Goal: Task Accomplishment & Management: Manage account settings

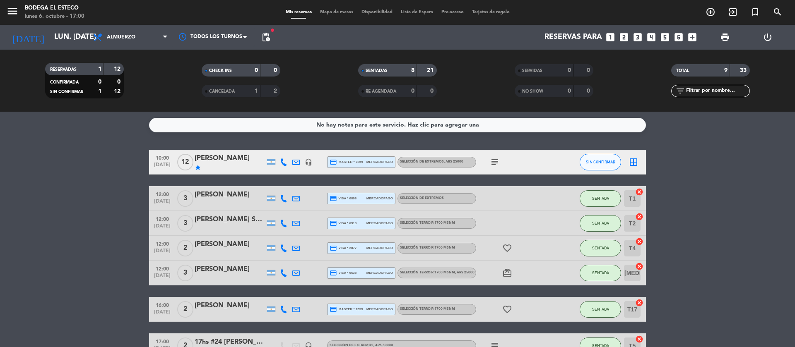
scroll to position [102, 0]
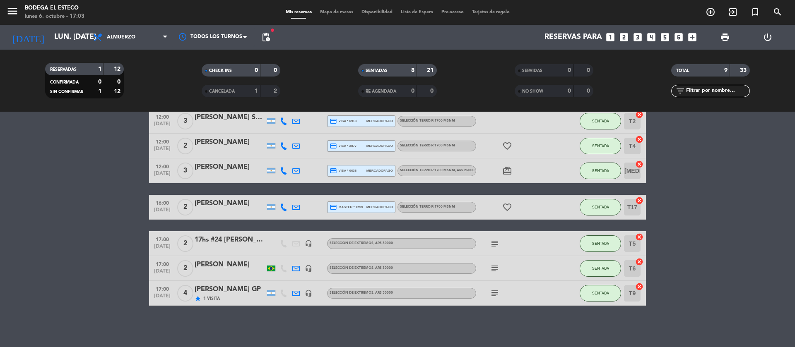
click at [495, 244] on icon "subject" at bounding box center [495, 244] width 10 height 10
click at [494, 265] on icon "subject" at bounding box center [495, 269] width 10 height 10
click at [493, 303] on div "subject" at bounding box center [513, 293] width 74 height 24
click at [493, 297] on icon "subject" at bounding box center [495, 293] width 10 height 10
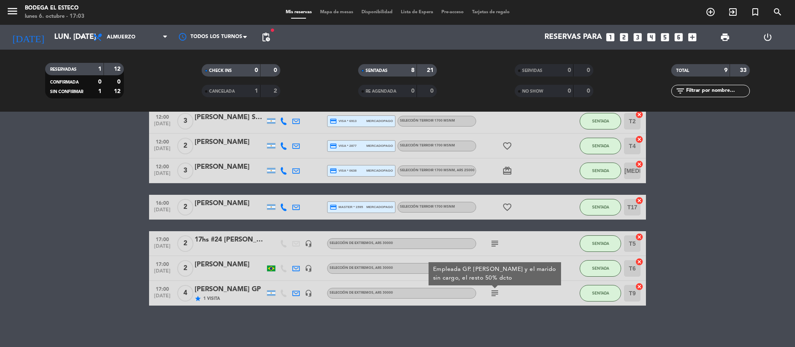
click at [115, 261] on bookings-row "10:00 [DATE] [PERSON_NAME] star headset_mic credit_card master * 7359 mercadopa…" at bounding box center [397, 177] width 795 height 258
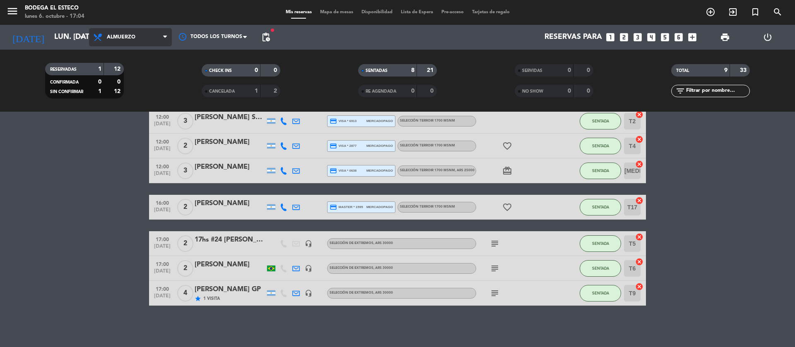
click at [145, 42] on span "Almuerzo" at bounding box center [130, 37] width 83 height 18
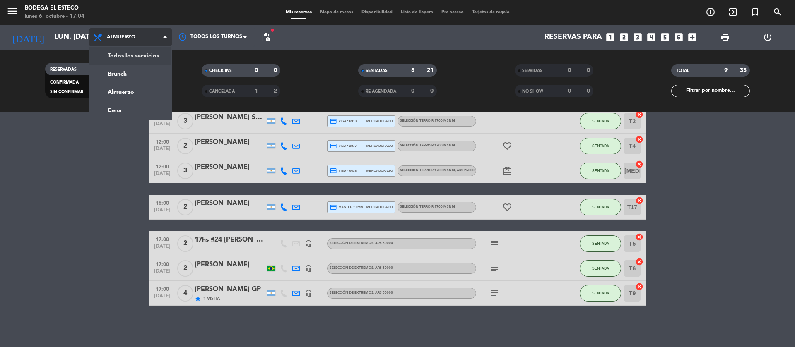
click at [134, 59] on div "menu Bodega El Esteco lunes 6. octubre - 17:04 Mis reservas Mapa de mesas Dispo…" at bounding box center [397, 56] width 795 height 112
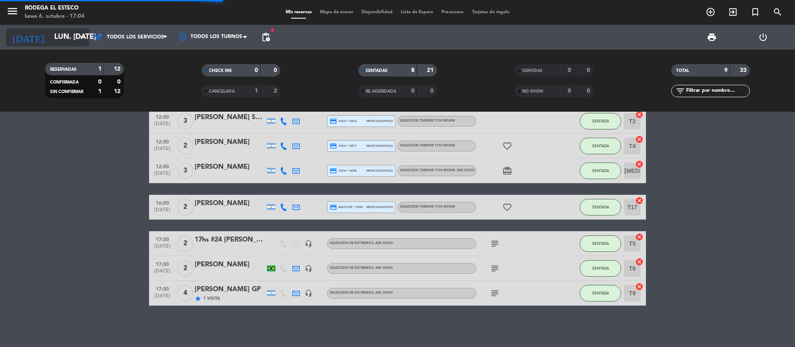
click at [50, 41] on input "lun. [DATE]" at bounding box center [98, 37] width 96 height 17
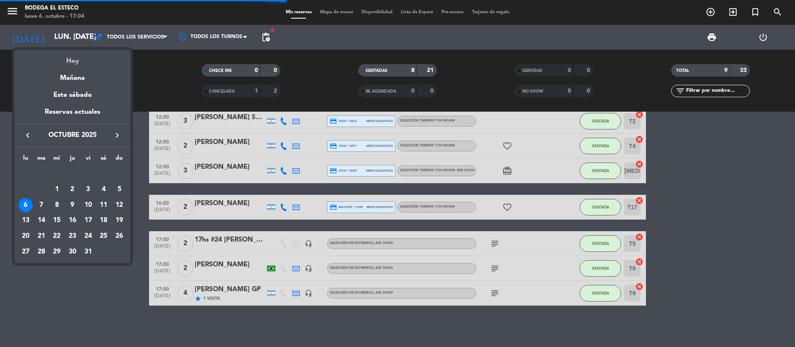
click at [65, 60] on div "Hoy" at bounding box center [72, 58] width 116 height 17
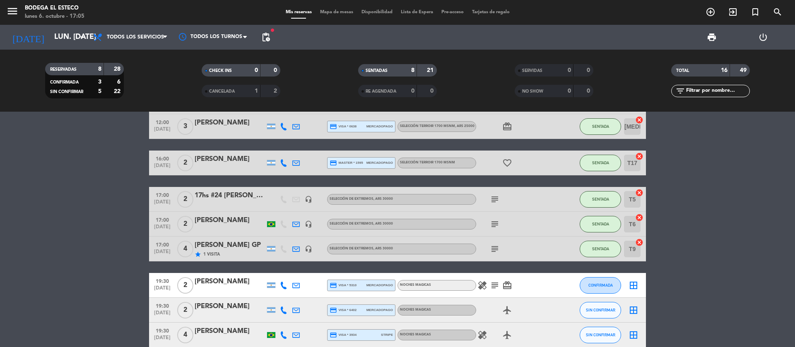
scroll to position [81, 0]
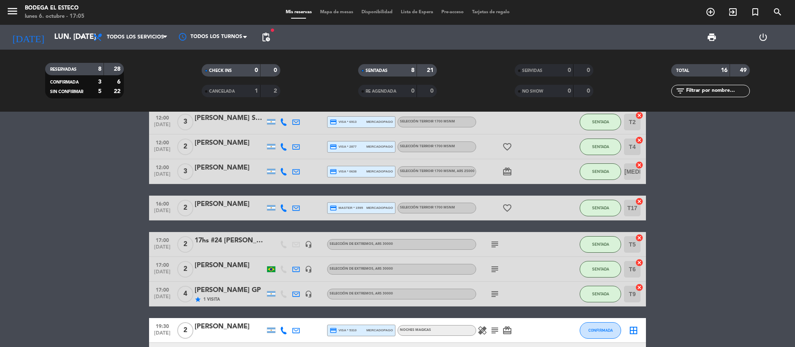
click at [493, 243] on icon "subject" at bounding box center [495, 245] width 10 height 10
click at [238, 228] on div "10:00 [DATE] [PERSON_NAME] star headset_mic credit_card master * 7359 mercadopa…" at bounding box center [397, 270] width 497 height 444
click at [237, 248] on div at bounding box center [230, 250] width 70 height 7
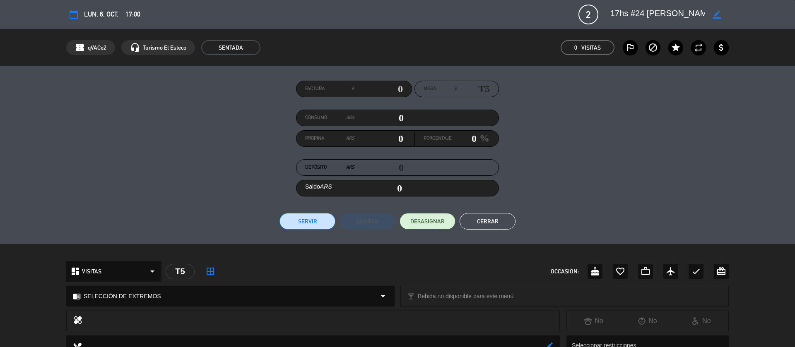
click at [497, 219] on button "Cerrar" at bounding box center [487, 221] width 56 height 17
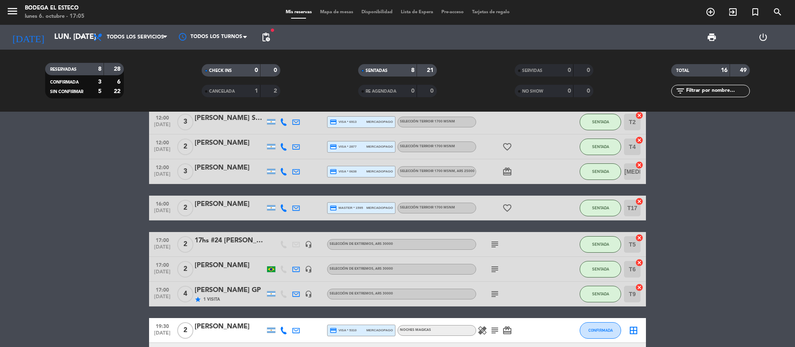
scroll to position [19, 0]
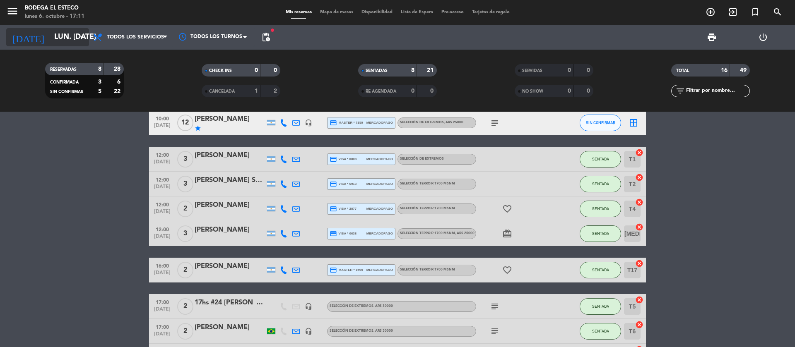
click at [56, 39] on input "lun. [DATE]" at bounding box center [98, 37] width 96 height 17
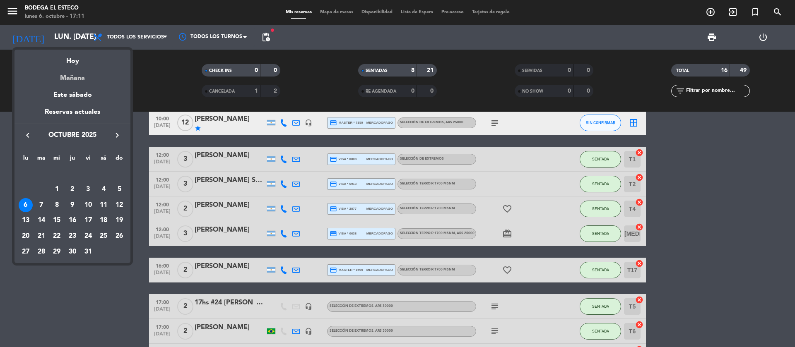
click at [71, 81] on div "Mañana" at bounding box center [72, 75] width 116 height 17
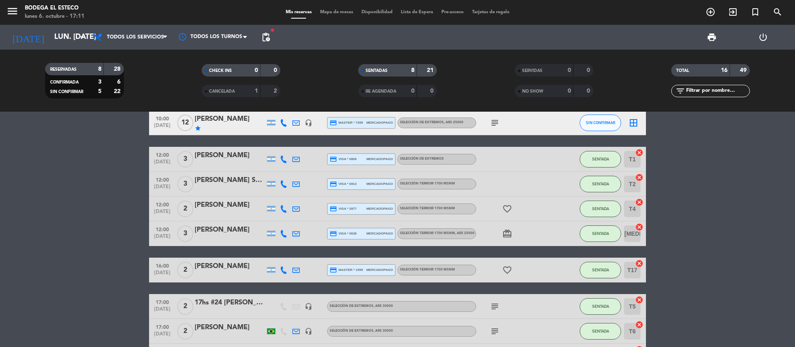
type input "[DATE] oct."
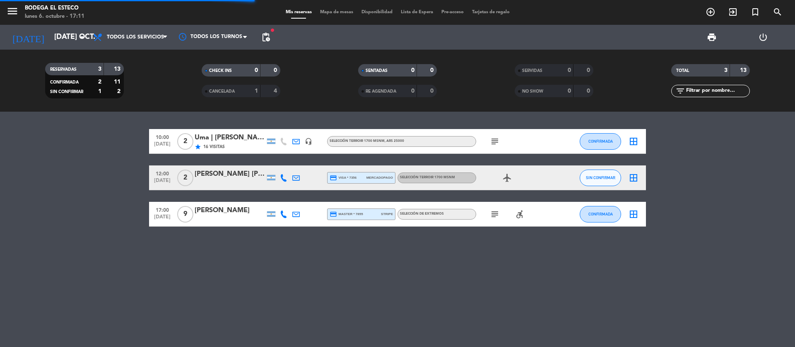
scroll to position [0, 0]
click at [713, 15] on icon "add_circle_outline" at bounding box center [710, 12] width 10 height 10
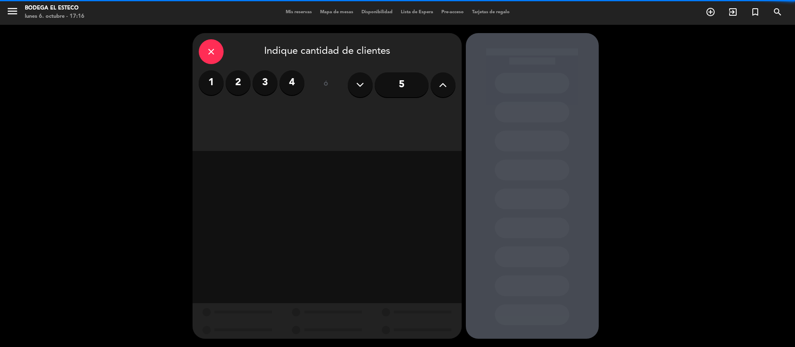
click at [294, 90] on label "4" at bounding box center [291, 82] width 25 height 25
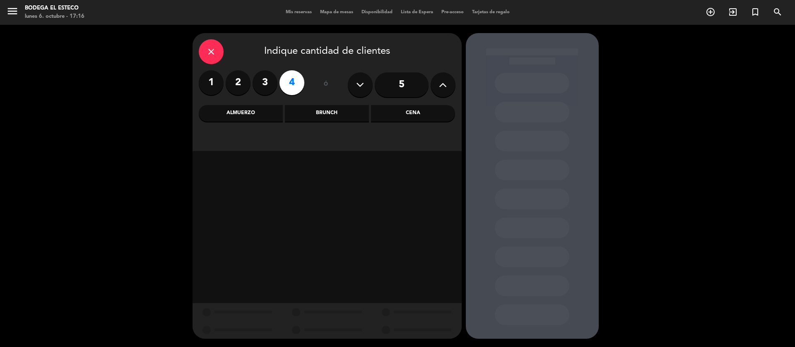
click at [250, 112] on div "Almuerzo" at bounding box center [241, 113] width 84 height 17
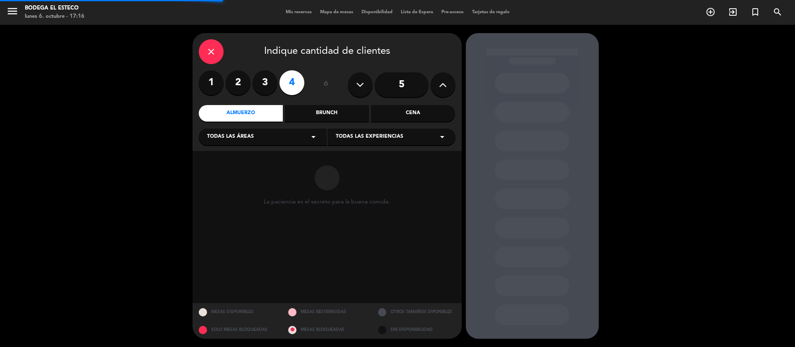
click at [396, 138] on span "Todas las experiencias" at bounding box center [369, 137] width 67 height 8
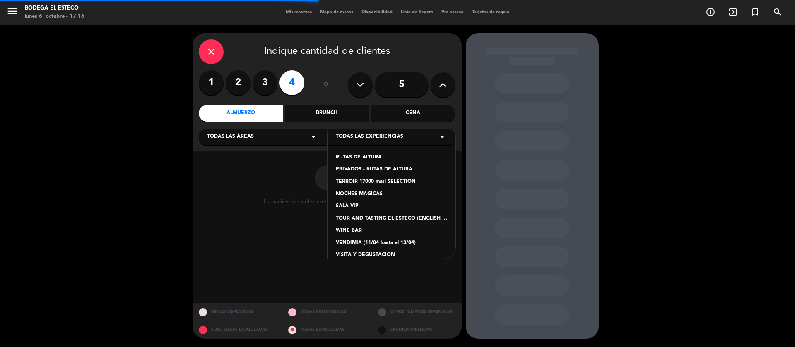
scroll to position [46, 0]
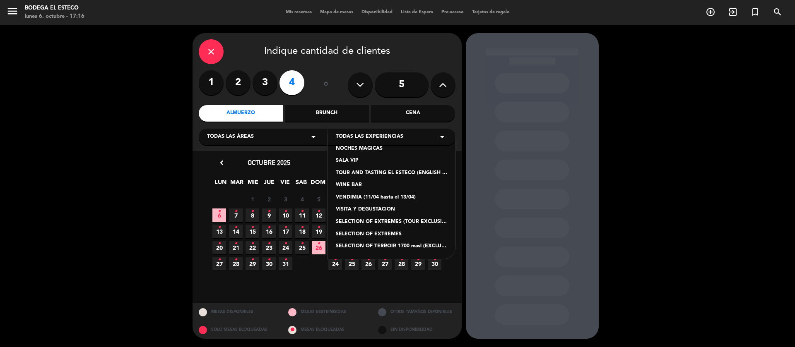
click at [375, 233] on div "SELECTION OF EXTREMES" at bounding box center [391, 235] width 111 height 8
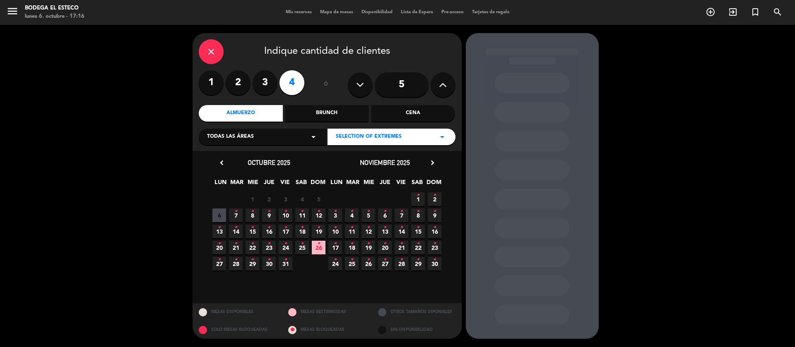
click at [220, 214] on span "6" at bounding box center [219, 216] width 14 height 14
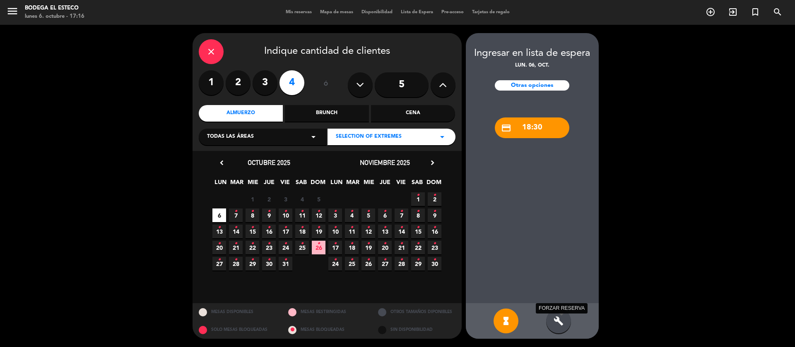
click at [558, 325] on icon "build" at bounding box center [558, 321] width 10 height 10
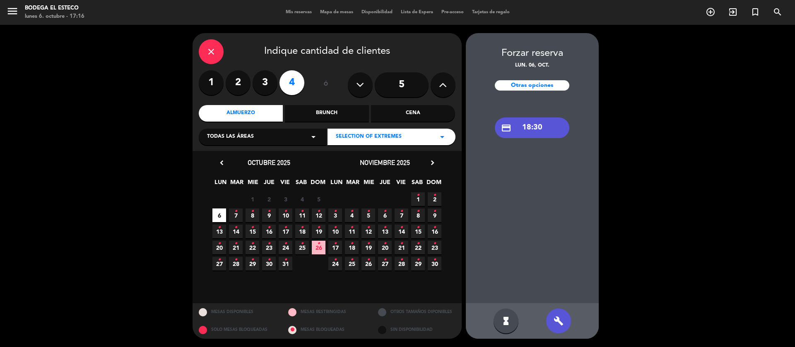
click at [524, 135] on div "credit_card 18:30" at bounding box center [532, 128] width 74 height 21
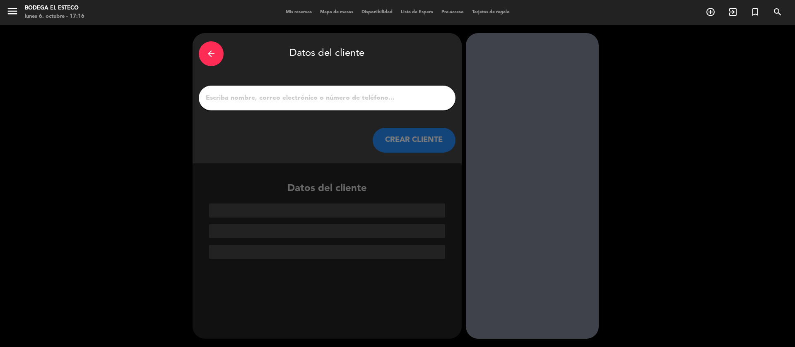
click at [330, 102] on input "1" at bounding box center [327, 98] width 244 height 12
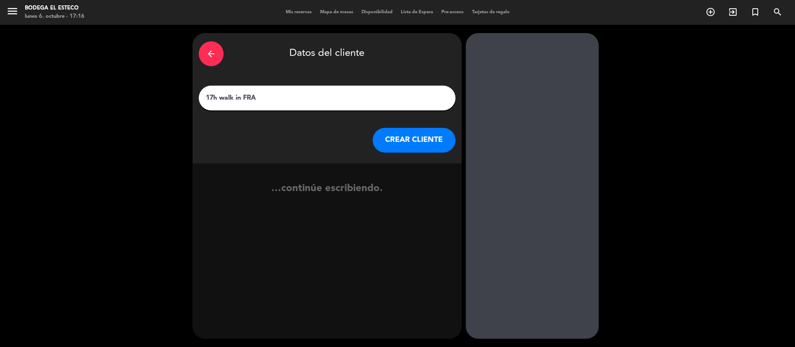
type input "17h walk in FRA"
click at [402, 143] on button "CREAR CLIENTE" at bounding box center [413, 140] width 83 height 25
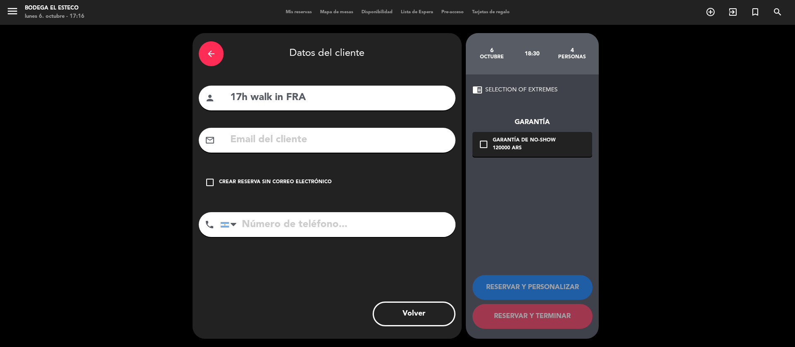
click at [279, 178] on div "check_box_outline_blank Crear reserva sin correo electrónico" at bounding box center [327, 182] width 257 height 25
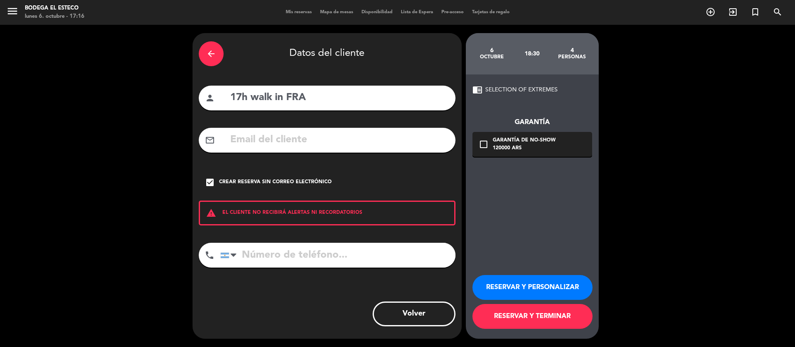
click at [552, 310] on button "RESERVAR Y TERMINAR" at bounding box center [532, 316] width 120 height 25
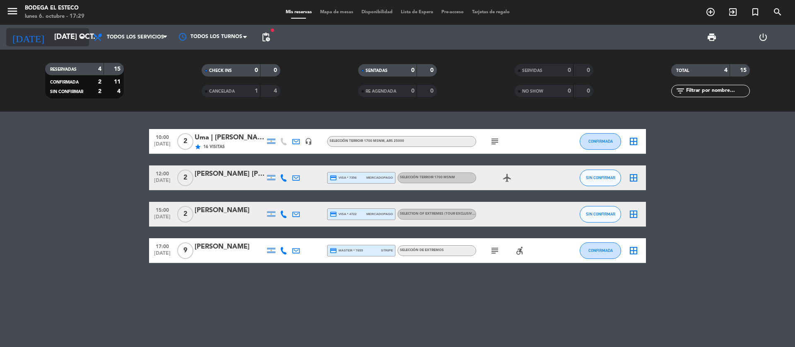
click at [70, 44] on input "[DATE] oct." at bounding box center [98, 37] width 96 height 17
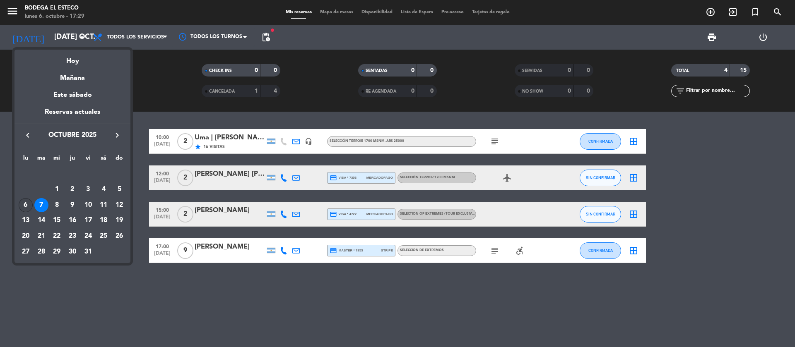
click at [22, 202] on div "6" at bounding box center [26, 205] width 14 height 14
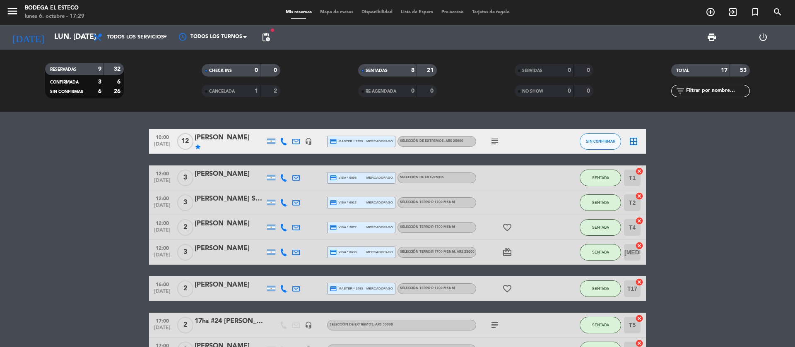
click at [295, 286] on icon at bounding box center [295, 288] width 7 height 7
click at [356, 274] on span "Copiar" at bounding box center [364, 274] width 17 height 9
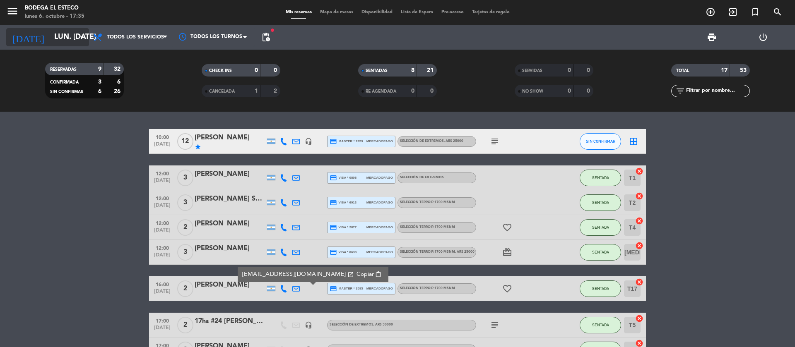
click at [63, 28] on div "[DATE] lun. [DATE] arrow_drop_down" at bounding box center [47, 37] width 83 height 18
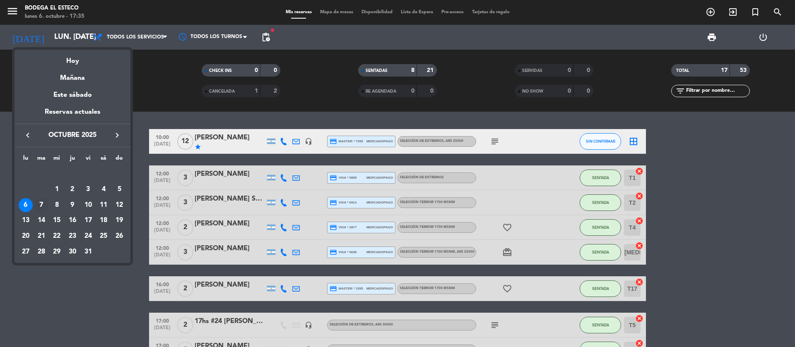
click at [39, 202] on div "7" at bounding box center [41, 205] width 14 height 14
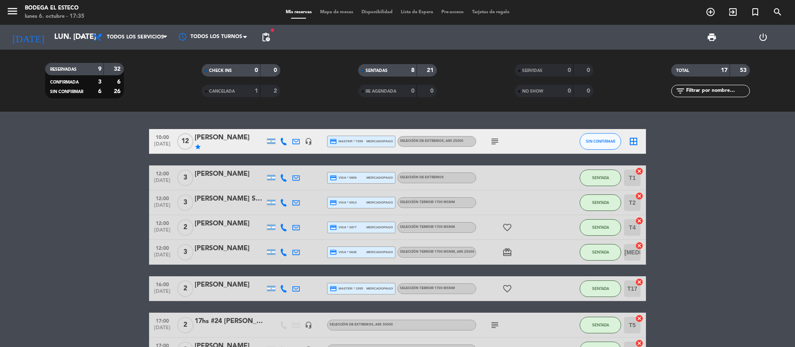
type input "[DATE] oct."
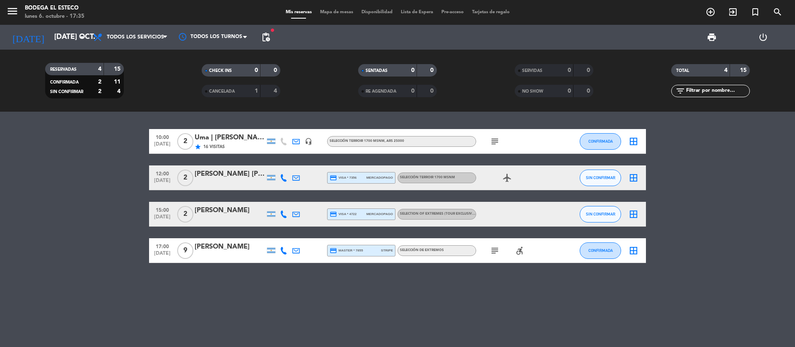
click at [200, 208] on div "[PERSON_NAME]" at bounding box center [230, 210] width 70 height 11
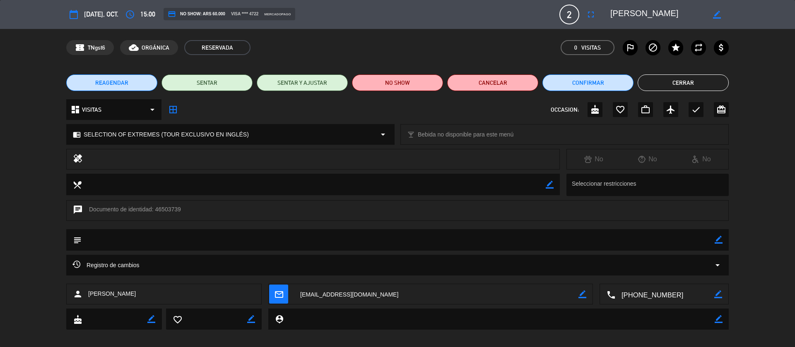
click at [118, 85] on span "REAGENDAR" at bounding box center [111, 83] width 33 height 9
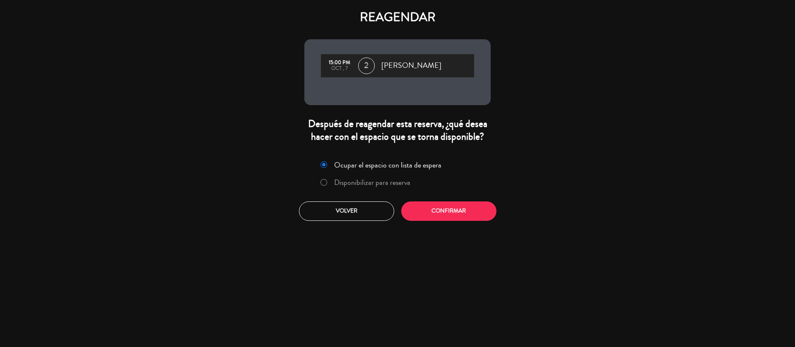
click at [321, 182] on label "Disponibilizar para reserva" at bounding box center [365, 182] width 99 height 15
click at [414, 206] on button "Confirmar" at bounding box center [448, 211] width 95 height 19
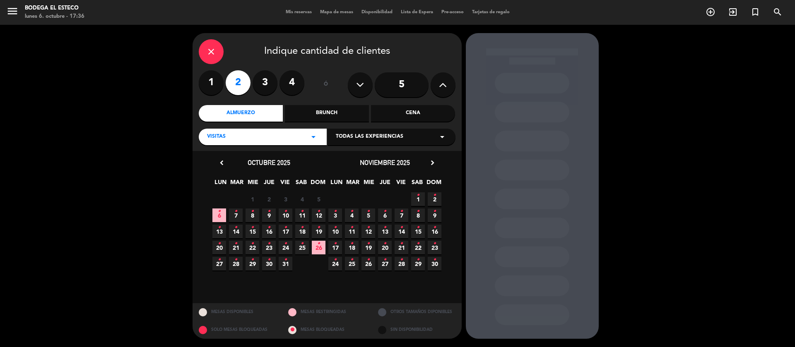
click at [220, 213] on icon "•" at bounding box center [219, 211] width 3 height 13
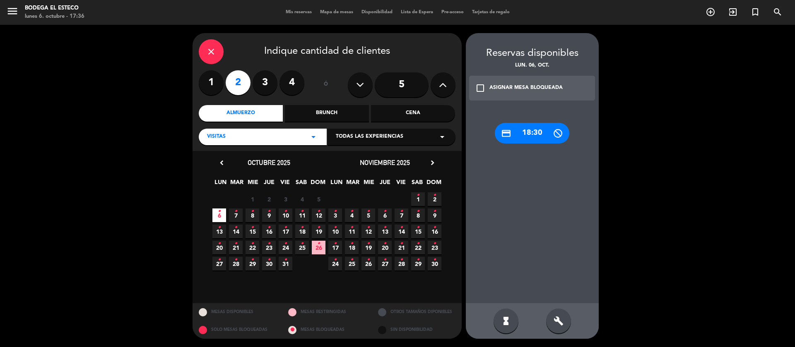
click at [232, 212] on span "7 •" at bounding box center [236, 216] width 14 height 14
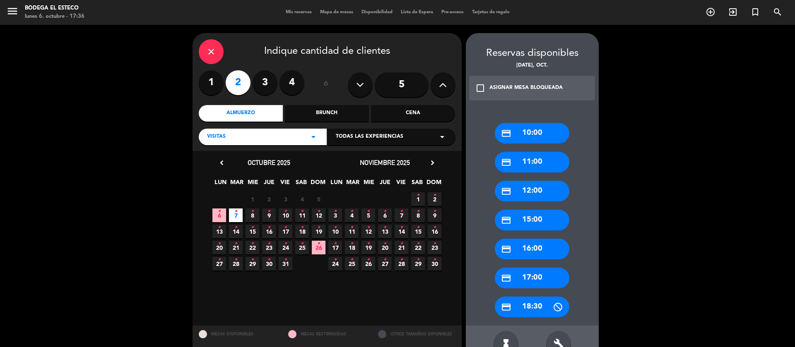
click at [519, 223] on div "credit_card 15:00" at bounding box center [532, 220] width 74 height 21
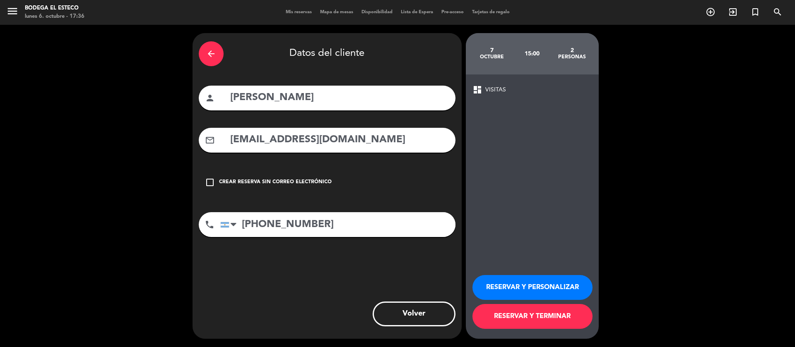
click at [542, 284] on button "RESERVAR Y PERSONALIZAR" at bounding box center [532, 287] width 120 height 25
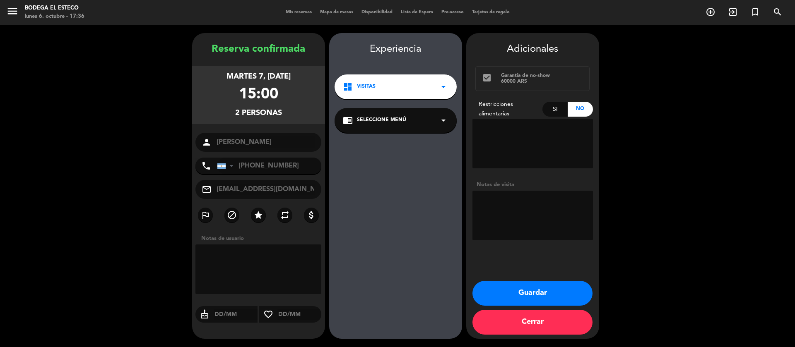
click at [435, 114] on div "chrome_reader_mode Seleccione Menú arrow_drop_down" at bounding box center [395, 120] width 122 height 25
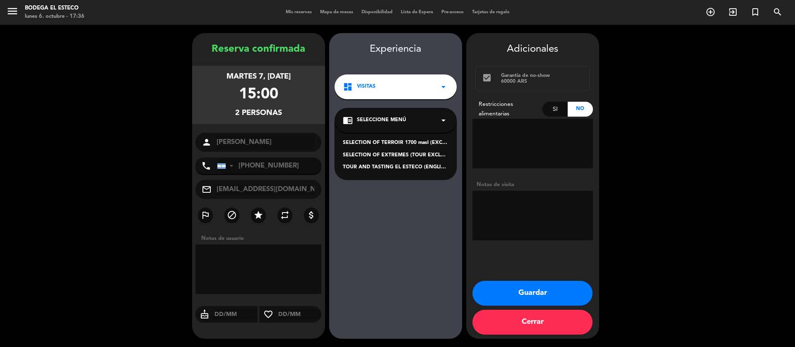
click at [404, 151] on div "SELECTION OF EXTREMES (TOUR EXCLUSIVO EN INGLÉS)" at bounding box center [396, 155] width 106 height 8
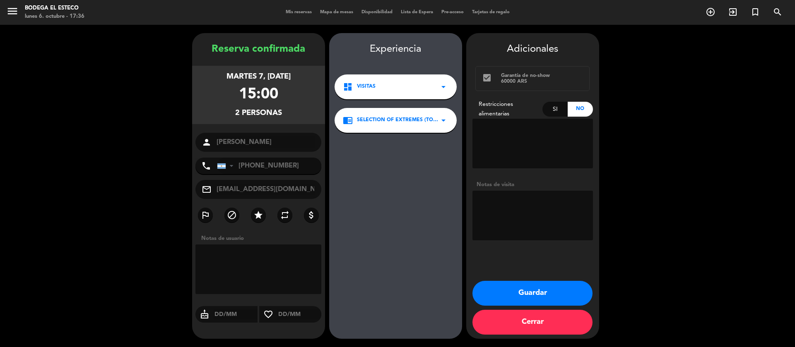
click at [417, 121] on span "SELECTION OF EXTREMES (TOUR EXCLUSIVO EN INGLÉS)" at bounding box center [398, 120] width 82 height 8
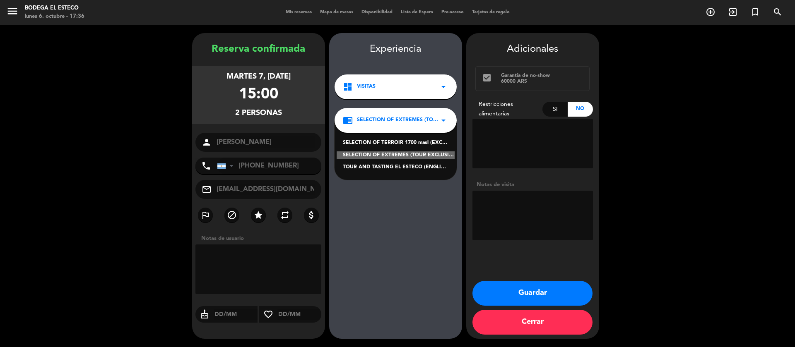
drag, startPoint x: 255, startPoint y: 89, endPoint x: 248, endPoint y: 101, distance: 14.1
click at [255, 90] on div "15:00" at bounding box center [258, 95] width 39 height 24
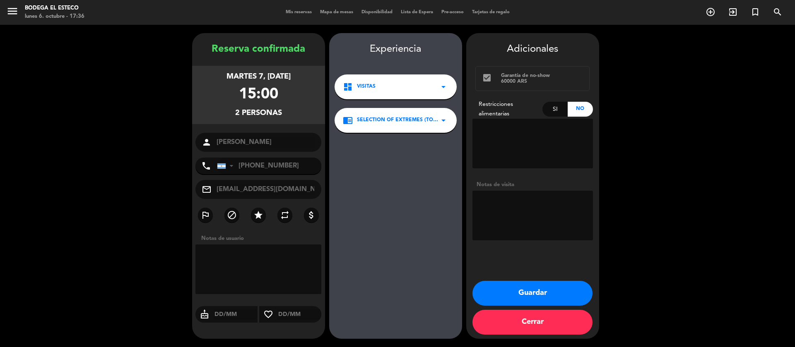
click at [567, 323] on button "Cerrar" at bounding box center [532, 322] width 120 height 25
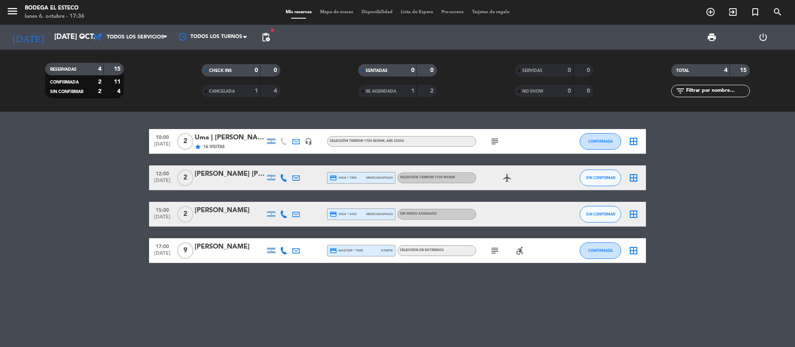
click at [222, 212] on div "[PERSON_NAME]" at bounding box center [230, 210] width 70 height 11
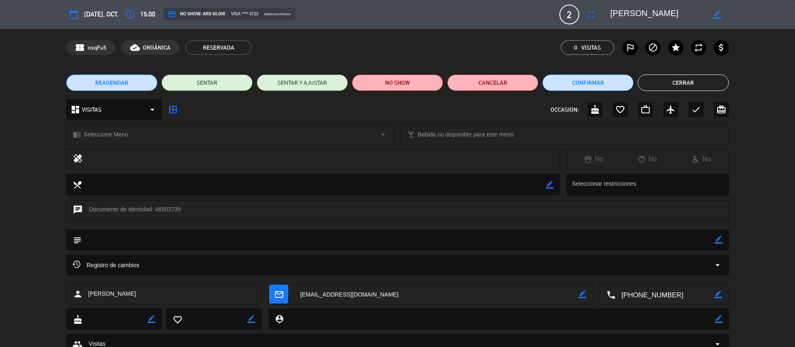
click at [128, 84] on button "REAGENDAR" at bounding box center [111, 82] width 91 height 17
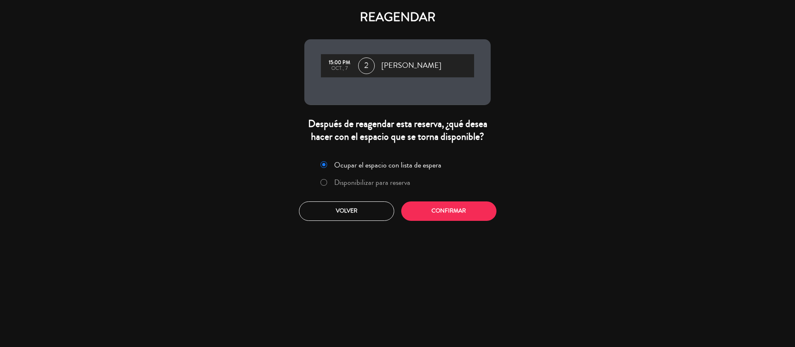
click at [325, 181] on input "Disponibilizar para reserva" at bounding box center [322, 181] width 5 height 5
radio input "true"
click at [470, 215] on button "Confirmar" at bounding box center [448, 211] width 95 height 19
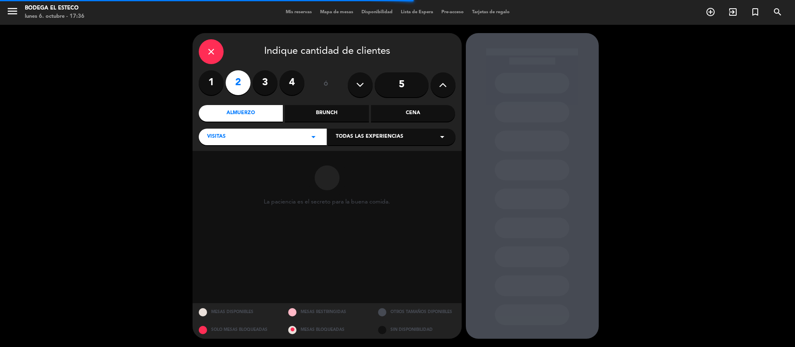
click at [343, 139] on span "Todas las experiencias" at bounding box center [369, 137] width 67 height 8
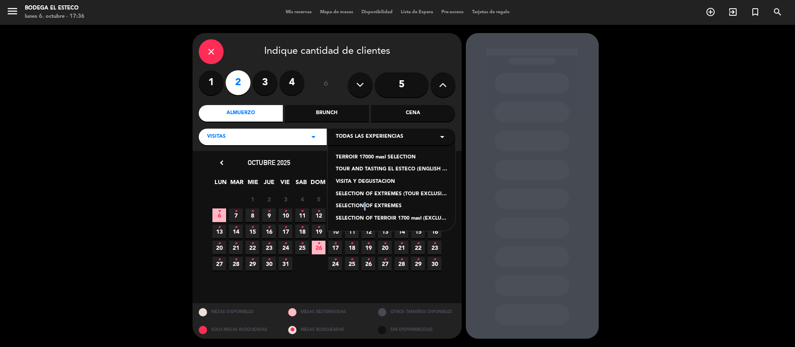
click at [362, 201] on div "TERROIR 17000 masl SELECTION TOUR AND TASTING EL ESTECO (ENGLISH TOUR ONLY) VIS…" at bounding box center [391, 183] width 128 height 96
click at [368, 202] on div "SELECTION OF EXTREMES" at bounding box center [391, 206] width 111 height 8
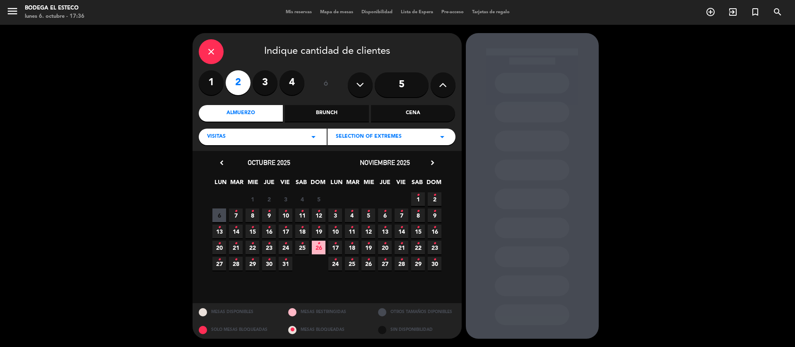
click at [236, 213] on icon "•" at bounding box center [235, 211] width 3 height 13
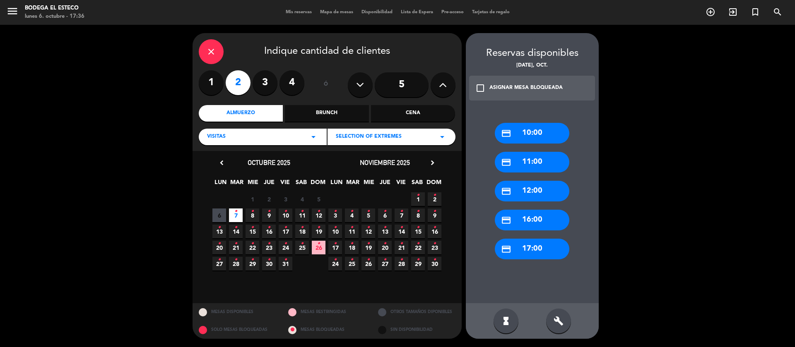
click at [538, 245] on div "credit_card 17:00" at bounding box center [532, 249] width 74 height 21
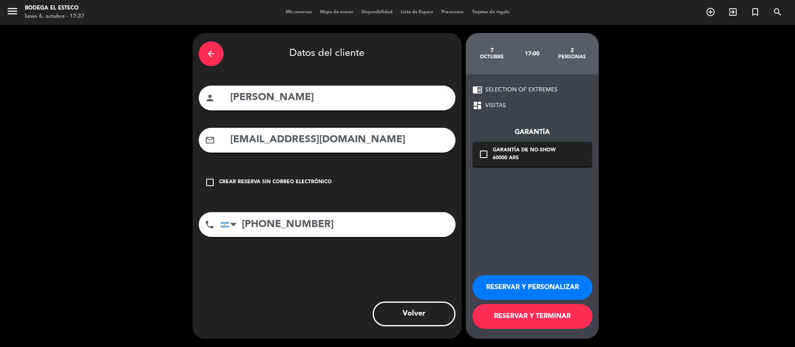
click at [546, 281] on button "RESERVAR Y PERSONALIZAR" at bounding box center [532, 287] width 120 height 25
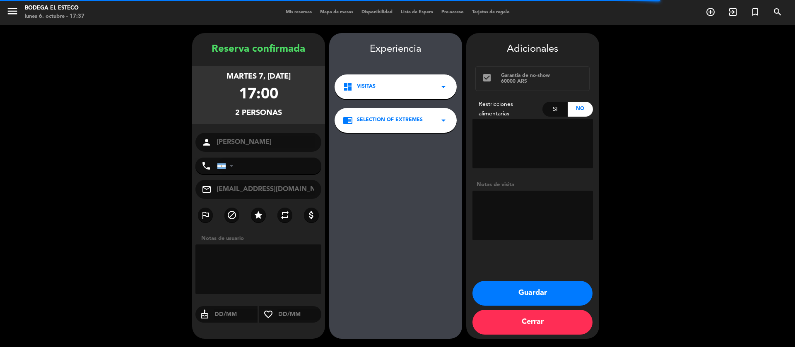
type input "[PHONE_NUMBER]"
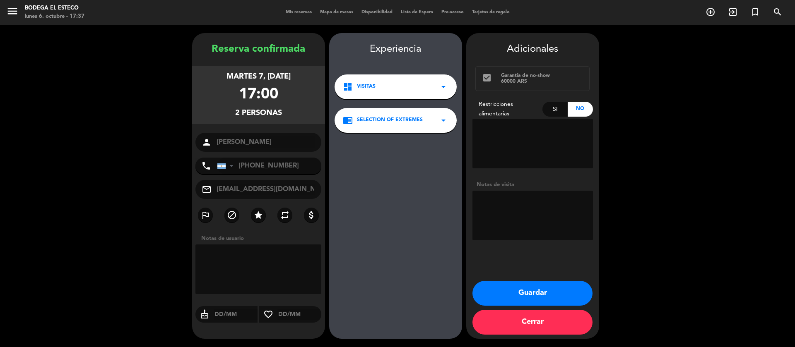
click at [538, 285] on button "Guardar" at bounding box center [532, 293] width 120 height 25
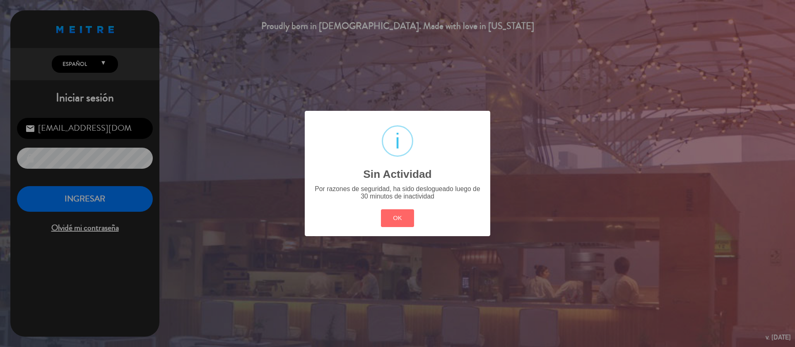
click at [380, 218] on div "OK Cancel" at bounding box center [397, 218] width 37 height 22
click at [402, 215] on button "OK" at bounding box center [398, 218] width 34 height 18
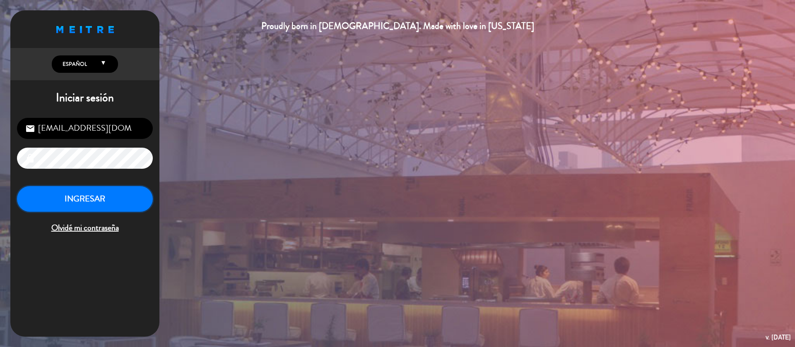
click at [133, 202] on button "INGRESAR" at bounding box center [85, 199] width 136 height 26
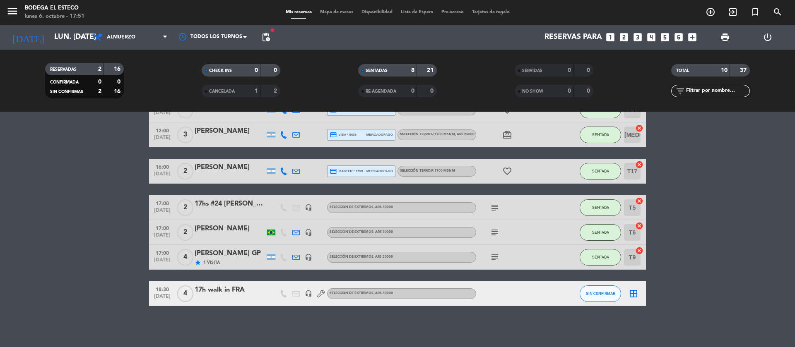
scroll to position [139, 0]
click at [492, 232] on icon "subject" at bounding box center [495, 232] width 10 height 10
click at [491, 207] on icon "subject" at bounding box center [495, 207] width 10 height 10
click at [497, 256] on icon "subject" at bounding box center [495, 257] width 10 height 10
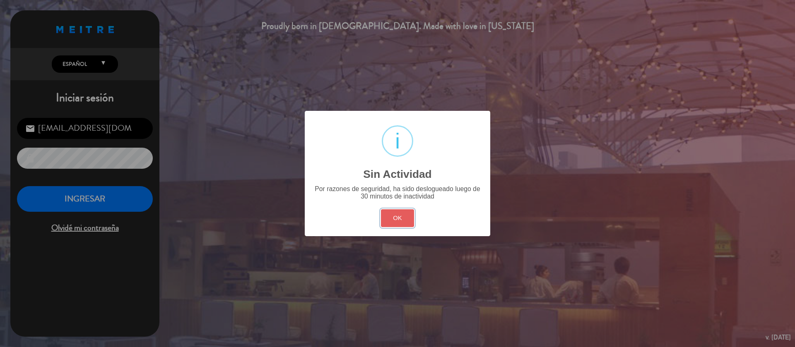
click at [397, 220] on button "OK" at bounding box center [398, 218] width 34 height 18
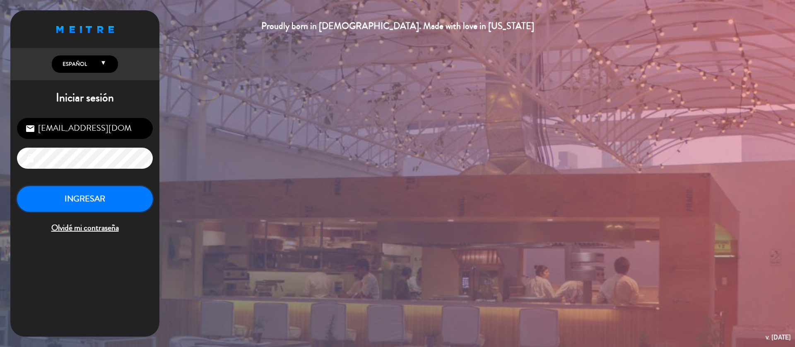
click at [79, 200] on button "INGRESAR" at bounding box center [85, 199] width 136 height 26
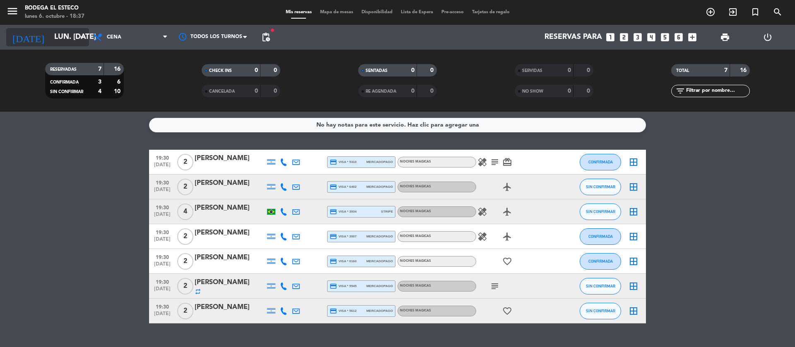
click at [73, 36] on input "lun. [DATE]" at bounding box center [98, 37] width 96 height 17
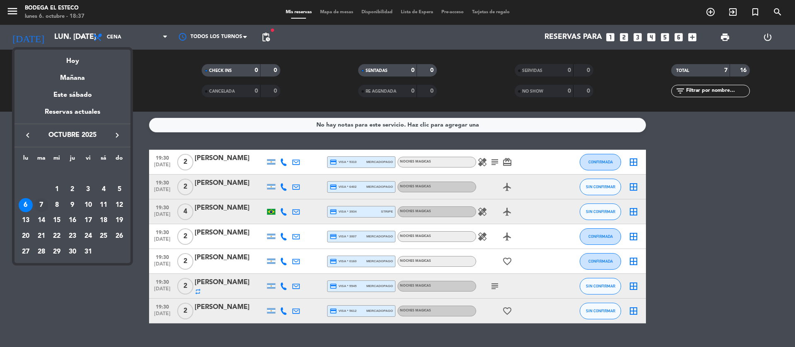
click at [40, 204] on div "7" at bounding box center [41, 205] width 14 height 14
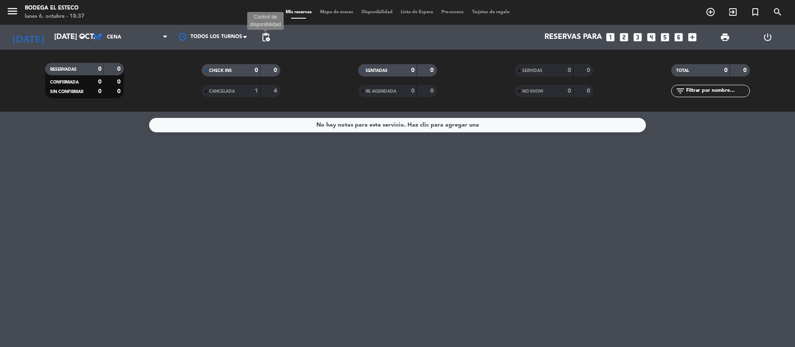
click at [265, 38] on span "pending_actions" at bounding box center [266, 37] width 10 height 10
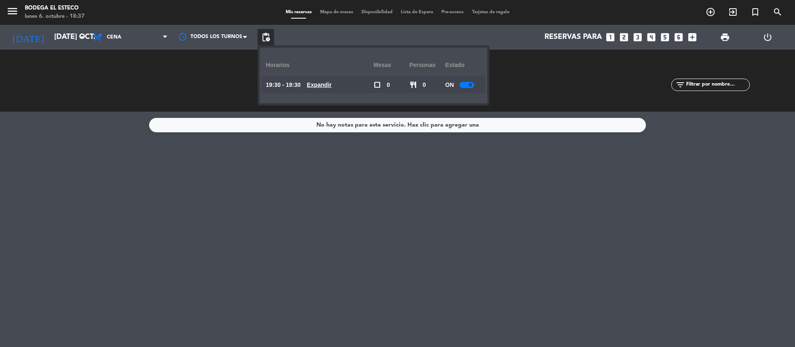
click at [104, 52] on div "RESERVADAS 0 0 CONFIRMADA 0 0 SIN CONFIRMAR 0 0 CHECK INS 0 0 CANCELADA 1 4 SEN…" at bounding box center [397, 81] width 795 height 62
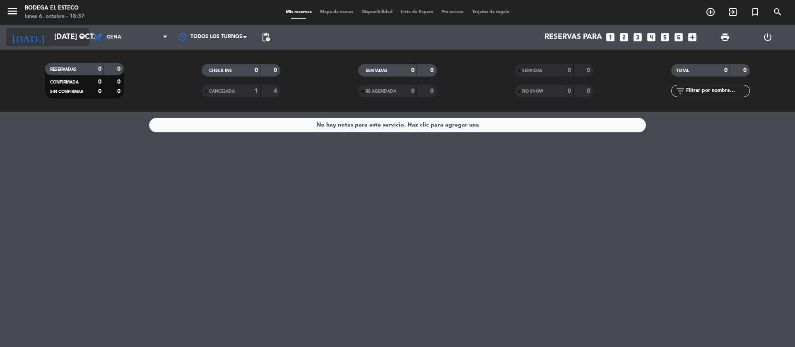
click at [84, 36] on icon "arrow_drop_down" at bounding box center [82, 37] width 10 height 10
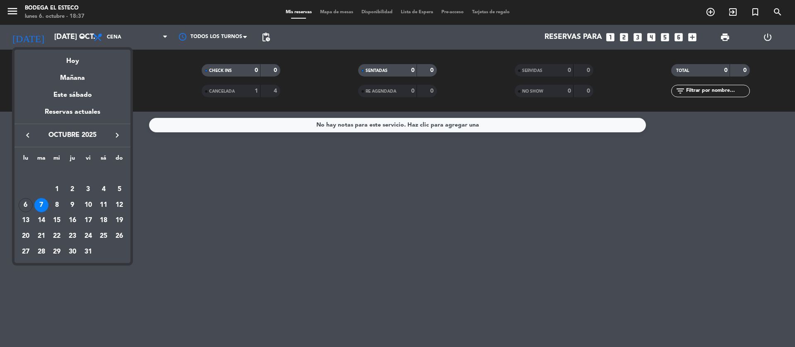
drag, startPoint x: 69, startPoint y: 58, endPoint x: 74, endPoint y: 62, distance: 6.2
click at [69, 58] on div "Hoy" at bounding box center [72, 58] width 116 height 17
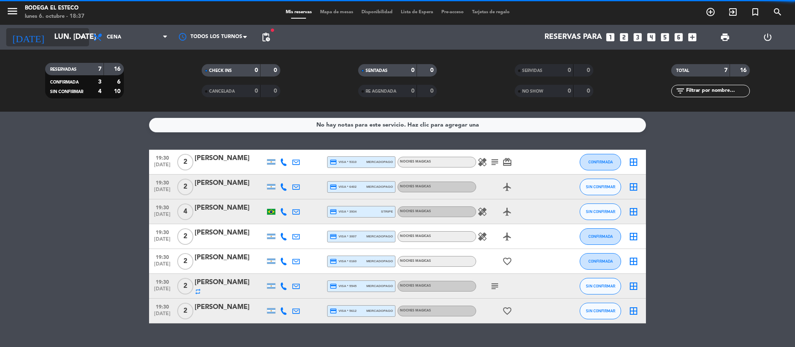
click at [79, 36] on icon "arrow_drop_down" at bounding box center [82, 37] width 10 height 10
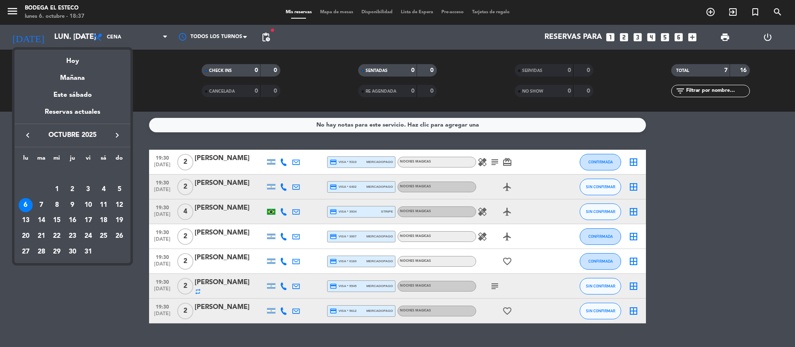
click at [153, 31] on div at bounding box center [397, 173] width 795 height 347
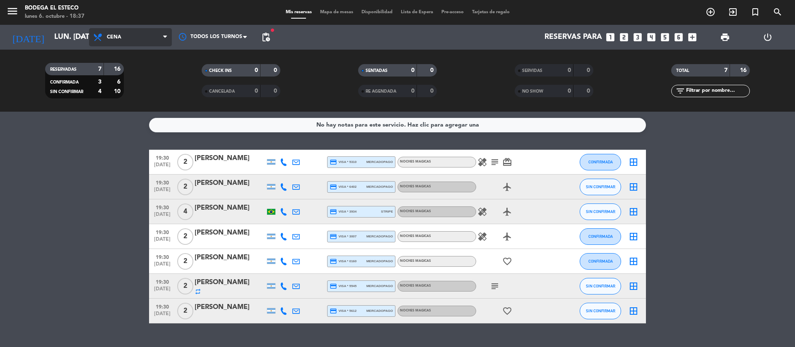
drag, startPoint x: 162, startPoint y: 35, endPoint x: 145, endPoint y: 46, distance: 20.3
click at [162, 35] on span "Cena" at bounding box center [130, 37] width 83 height 18
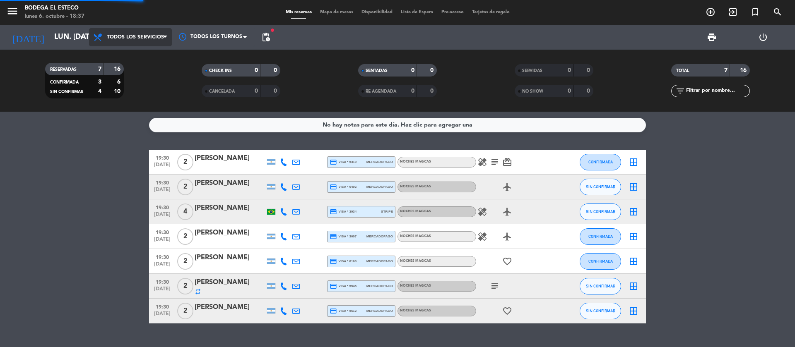
click at [142, 56] on div "menu Bodega El Esteco lunes 6. octubre - 18:37 Mis reservas Mapa de mesas Dispo…" at bounding box center [397, 56] width 795 height 112
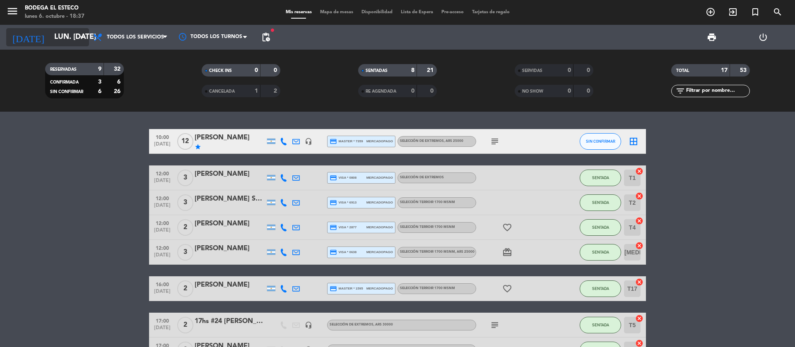
click at [79, 32] on icon "arrow_drop_down" at bounding box center [82, 37] width 10 height 10
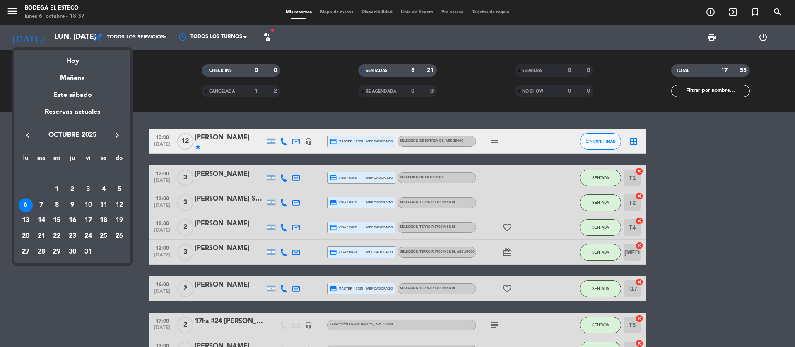
click at [41, 203] on div "7" at bounding box center [41, 205] width 14 height 14
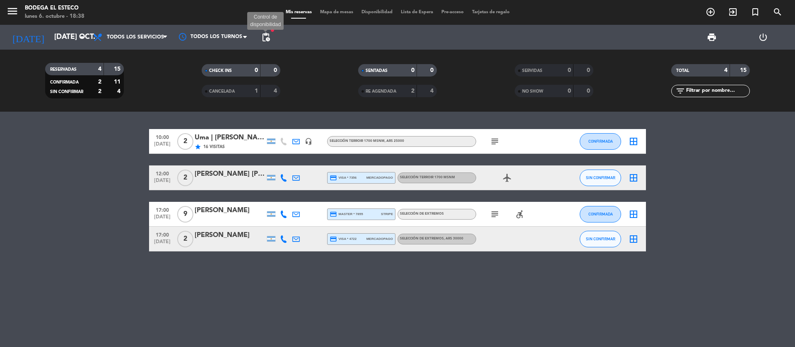
click at [270, 39] on span "pending_actions" at bounding box center [266, 37] width 10 height 10
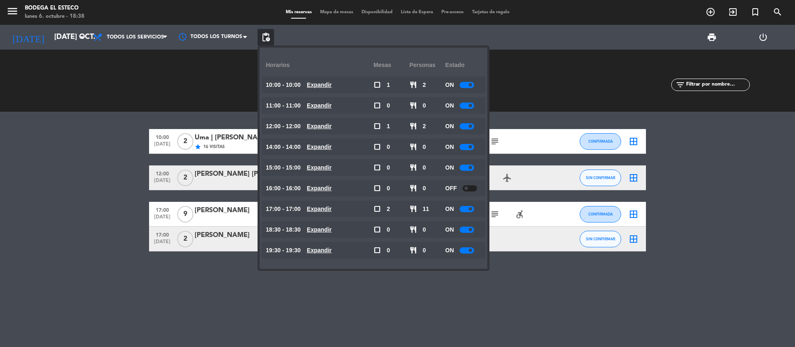
click at [689, 163] on bookings-row "10:00 [DATE] 2 Uma | [PERSON_NAME] star 16 Visitas headset_mic SELECCIÓN TERROI…" at bounding box center [397, 190] width 795 height 123
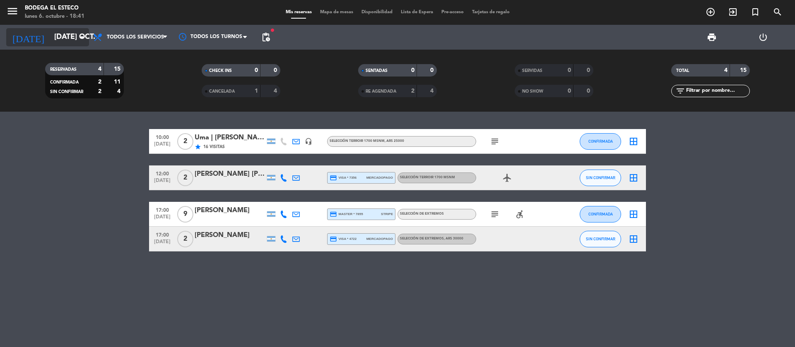
click at [85, 36] on icon "arrow_drop_down" at bounding box center [82, 37] width 10 height 10
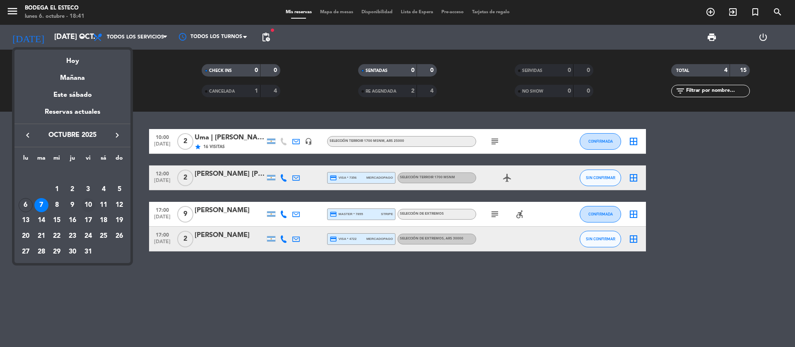
click at [92, 202] on div "10" at bounding box center [88, 205] width 14 height 14
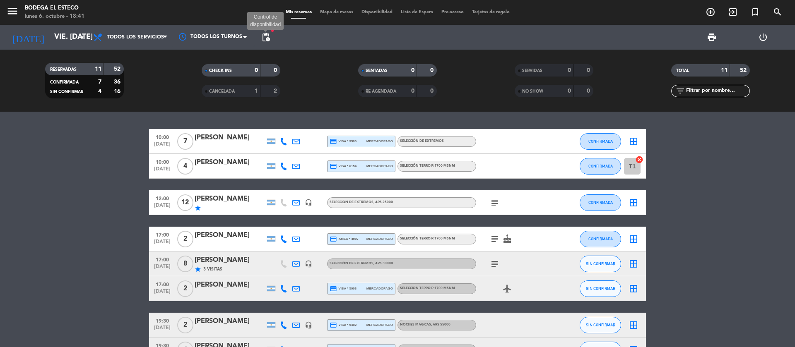
click at [265, 39] on span "pending_actions" at bounding box center [266, 37] width 10 height 10
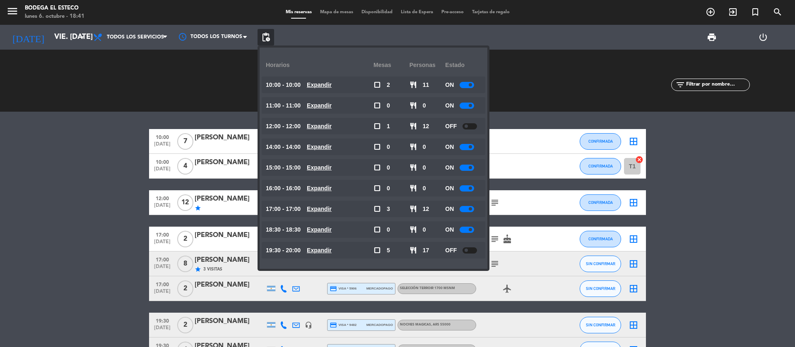
click at [745, 217] on bookings-row "10:00 [DATE] 7 [PERSON_NAME] credit_card visa * 9500 mercadopago SELECCIÓN DE E…" at bounding box center [397, 283] width 795 height 308
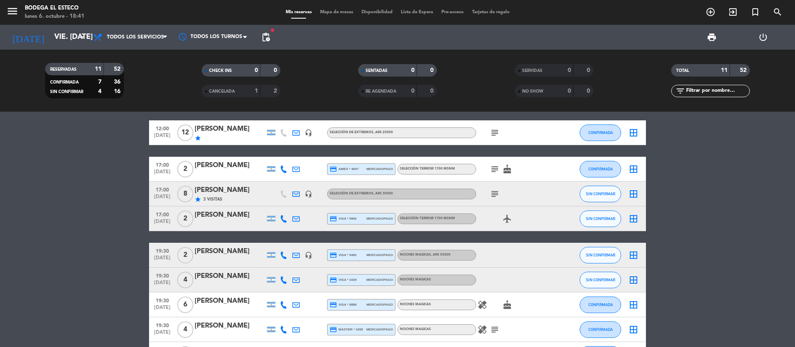
scroll to position [131, 0]
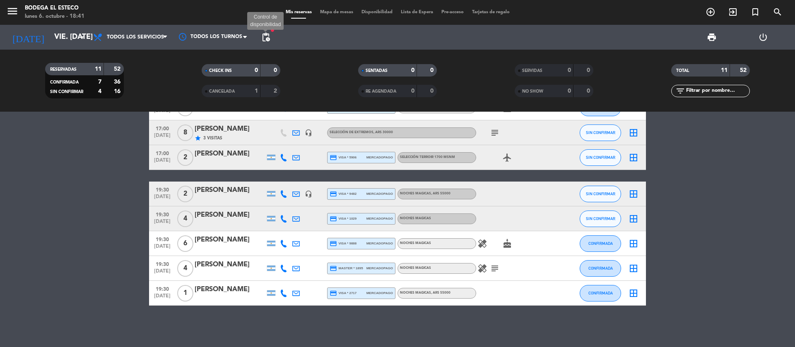
click at [268, 42] on span "pending_actions" at bounding box center [266, 37] width 10 height 10
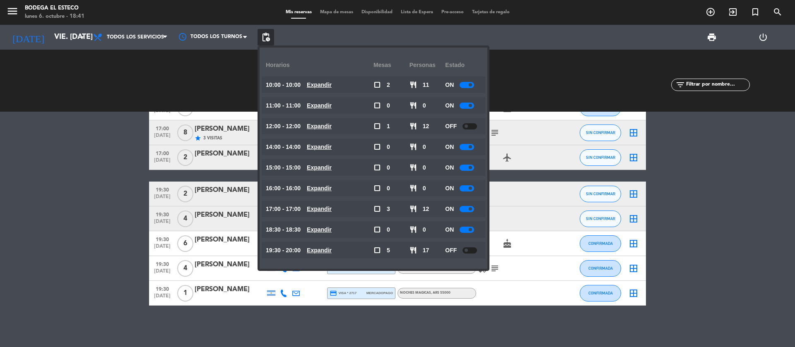
drag, startPoint x: 735, startPoint y: 186, endPoint x: 551, endPoint y: 169, distance: 185.4
click at [735, 186] on bookings-row "10:00 [DATE] 7 [PERSON_NAME] credit_card visa * 9500 mercadopago SELECCIÓN DE E…" at bounding box center [397, 152] width 795 height 308
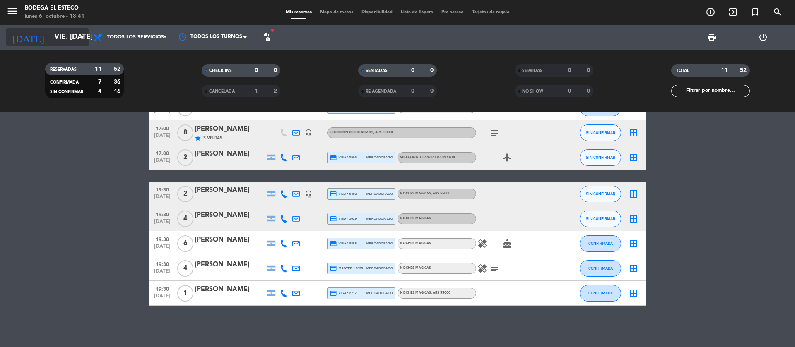
click at [80, 32] on icon "arrow_drop_down" at bounding box center [82, 37] width 10 height 10
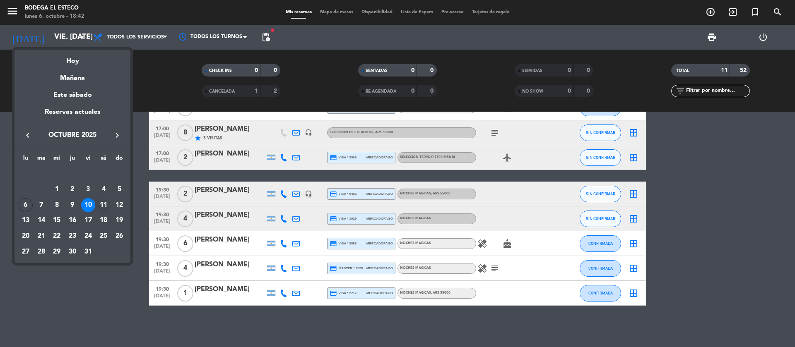
click at [99, 202] on div "11" at bounding box center [103, 205] width 14 height 14
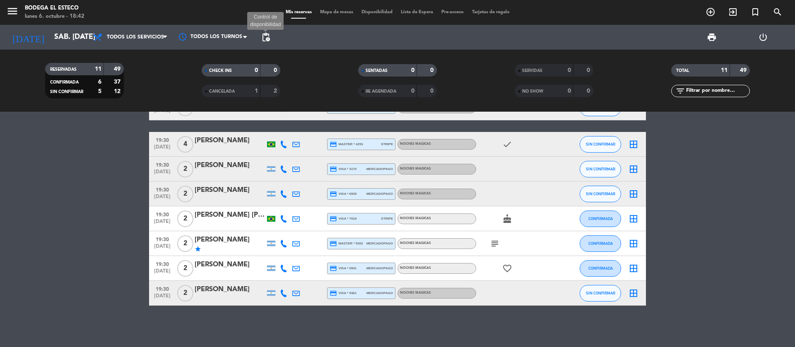
click at [264, 34] on span "pending_actions" at bounding box center [266, 37] width 10 height 10
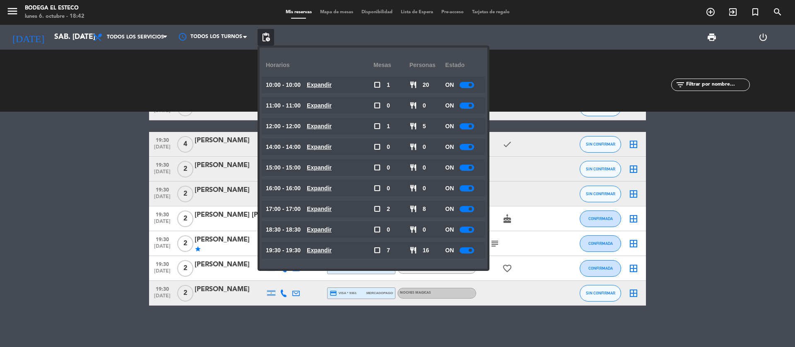
click at [713, 198] on bookings-row "10:00 [DATE] Two Wheels Expedições | [PERSON_NAME] [PERSON_NAME] headset_mic cr…" at bounding box center [397, 152] width 795 height 308
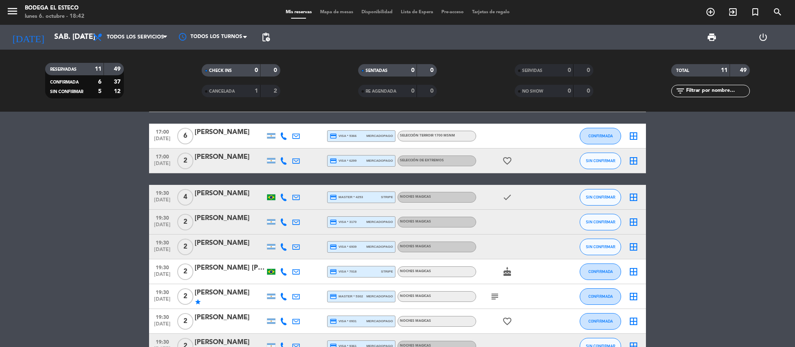
scroll to position [0, 0]
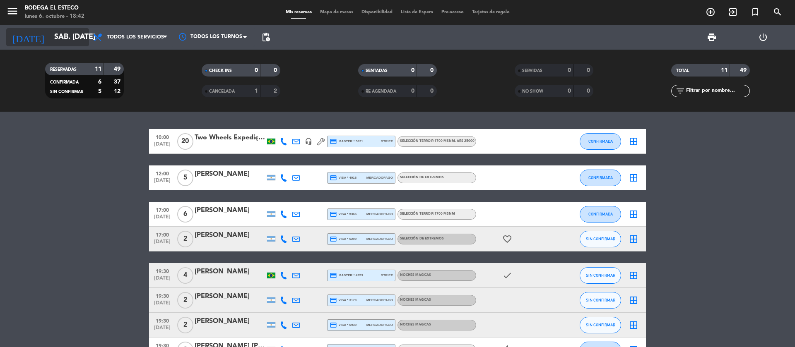
click at [88, 38] on input "sáb. [DATE]" at bounding box center [98, 37] width 96 height 17
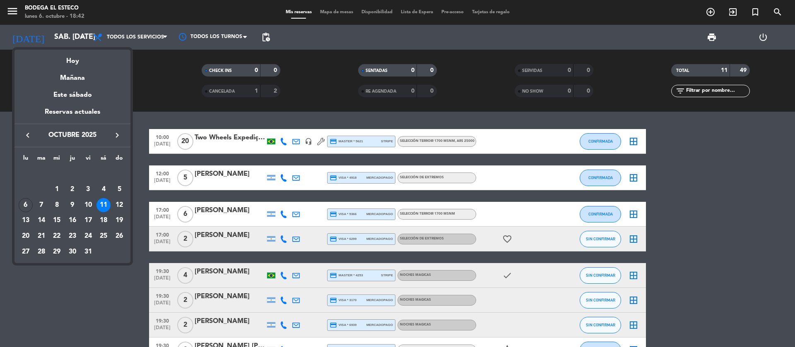
drag, startPoint x: 117, startPoint y: 200, endPoint x: 124, endPoint y: 204, distance: 8.7
click at [118, 200] on div "12" at bounding box center [119, 205] width 14 height 14
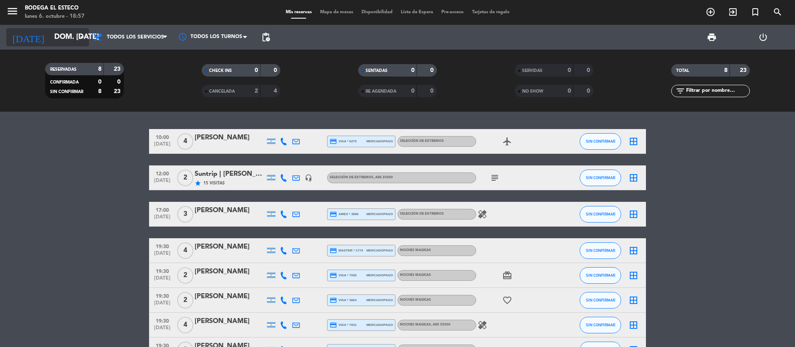
click at [61, 34] on input "dom. [DATE]" at bounding box center [98, 37] width 96 height 17
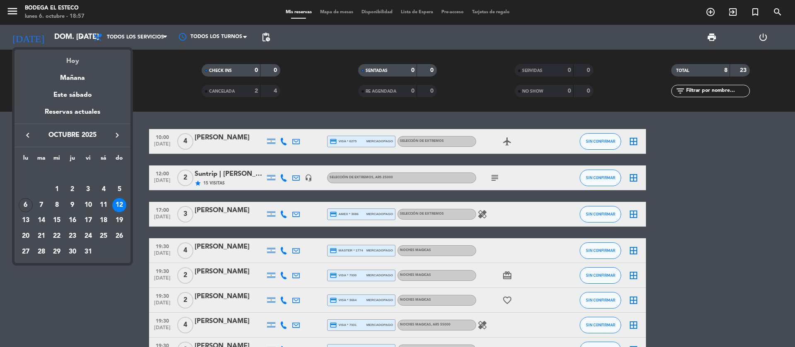
click at [75, 60] on div "Hoy" at bounding box center [72, 58] width 116 height 17
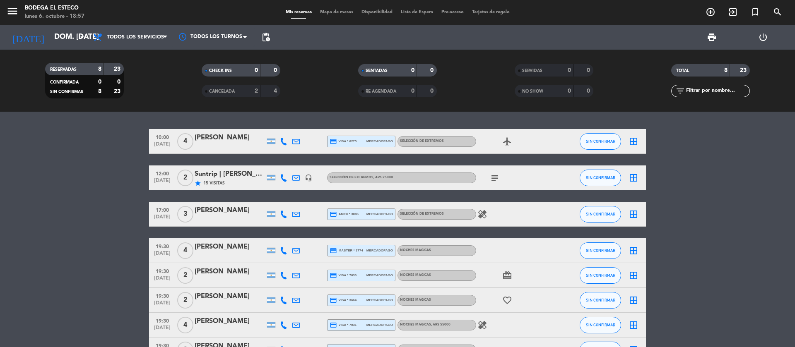
type input "lun. [DATE]"
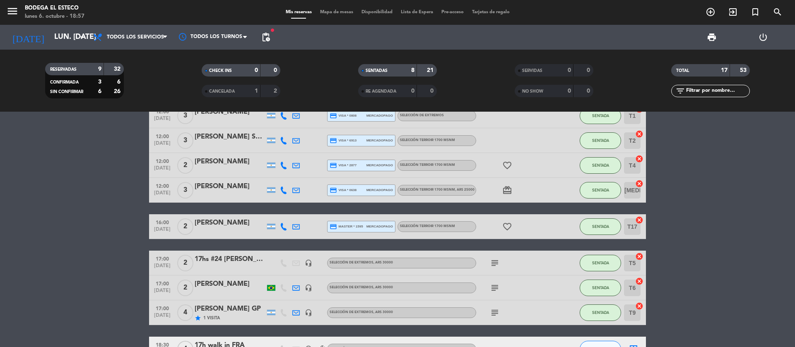
scroll to position [124, 0]
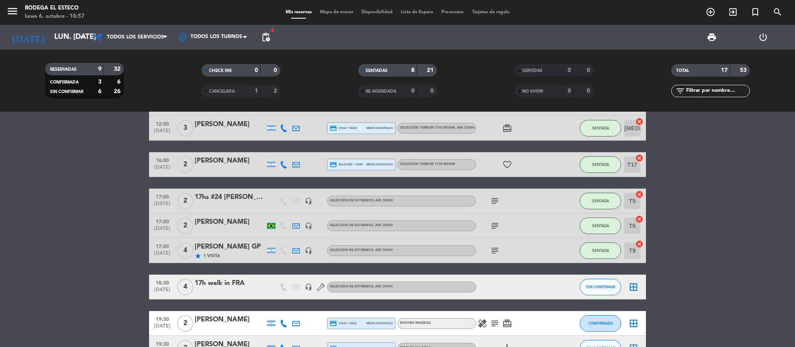
click at [495, 221] on icon "subject" at bounding box center [495, 226] width 10 height 10
click at [295, 226] on icon at bounding box center [295, 225] width 7 height 7
click at [350, 211] on span "Copiar" at bounding box center [358, 211] width 17 height 9
click at [296, 161] on icon at bounding box center [295, 164] width 7 height 7
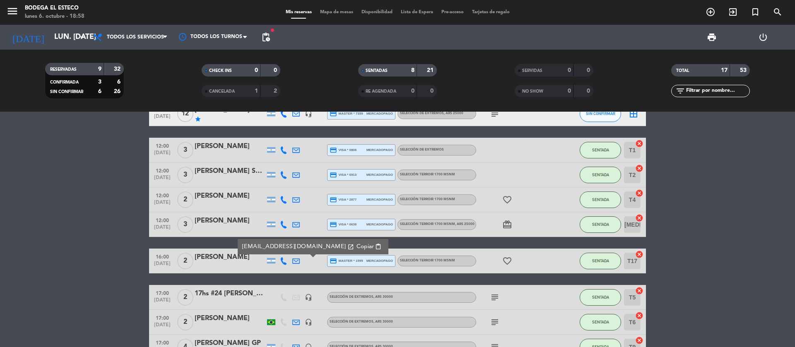
scroll to position [0, 0]
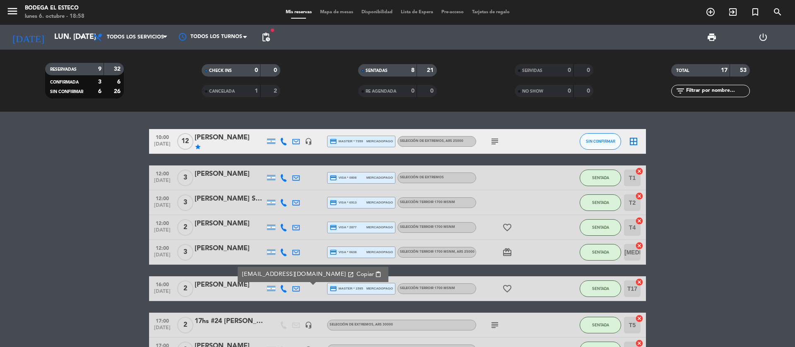
click at [293, 180] on icon at bounding box center [295, 177] width 7 height 7
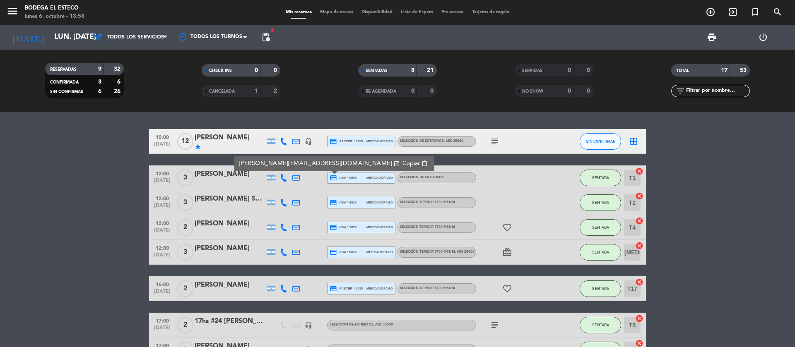
click at [402, 159] on span "Copiar" at bounding box center [410, 163] width 17 height 9
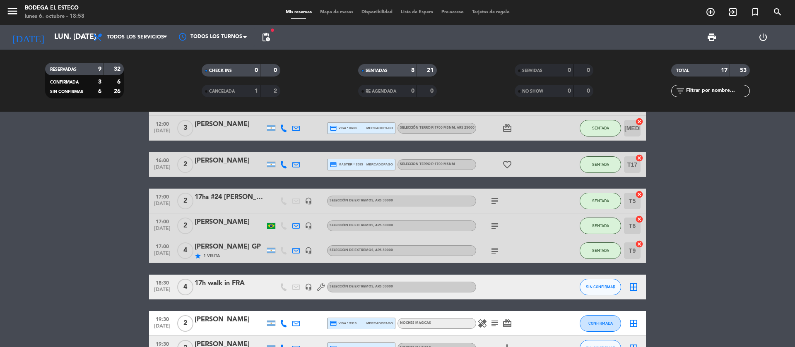
click at [495, 199] on icon "subject" at bounding box center [495, 201] width 10 height 10
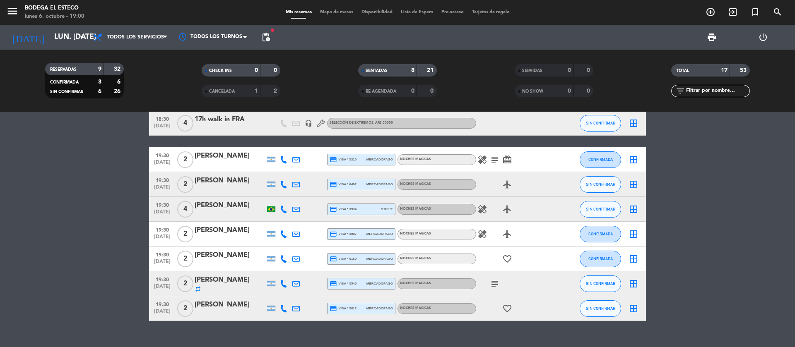
scroll to position [303, 0]
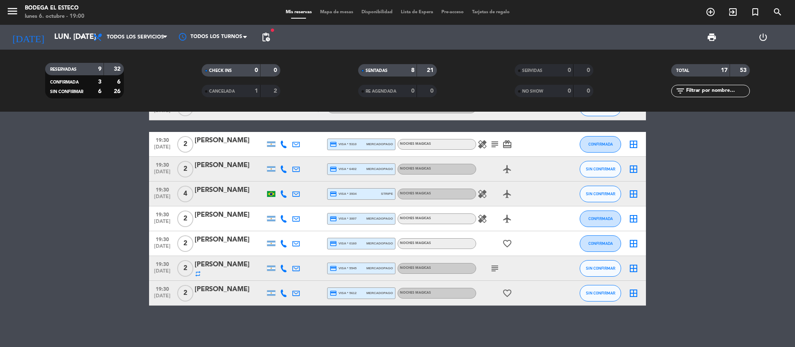
click at [496, 267] on icon "subject" at bounding box center [495, 269] width 10 height 10
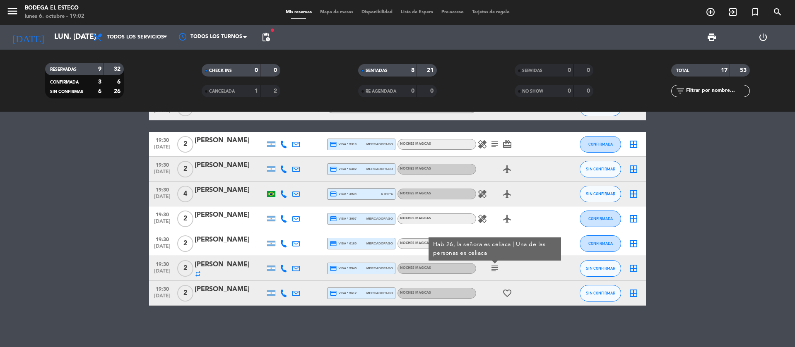
click at [298, 267] on icon at bounding box center [295, 268] width 7 height 7
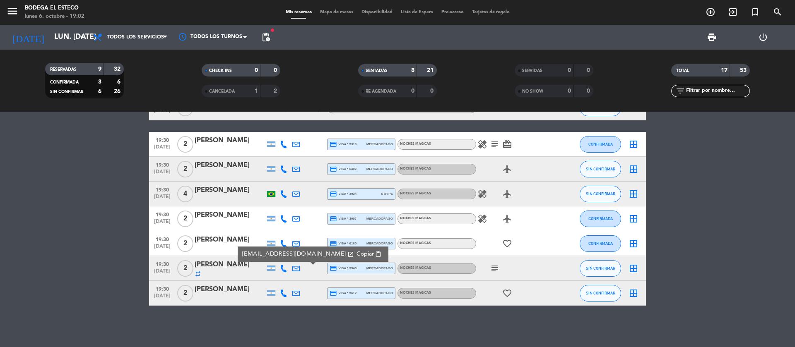
click at [375, 251] on span "content_paste" at bounding box center [378, 254] width 6 height 6
click at [591, 268] on span "SIN CONFIRMAR" at bounding box center [600, 268] width 29 height 5
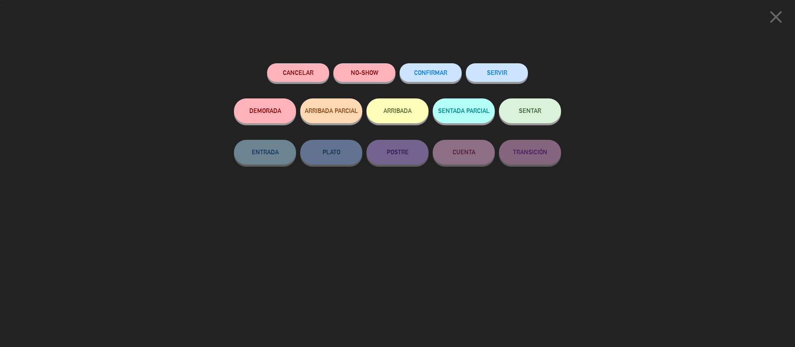
click at [540, 112] on span "SENTAR" at bounding box center [530, 110] width 22 height 7
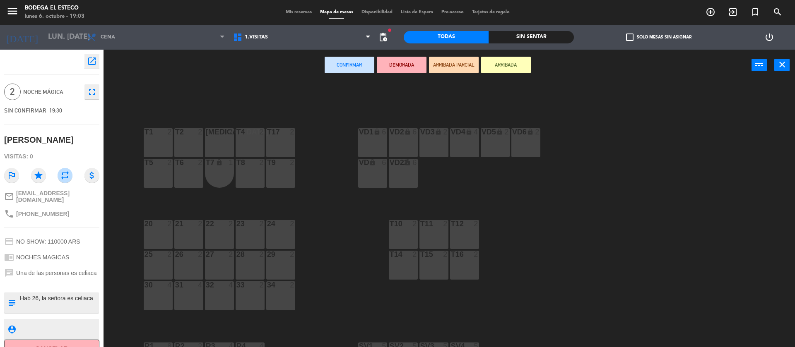
click at [156, 137] on div "T1 2" at bounding box center [158, 142] width 29 height 29
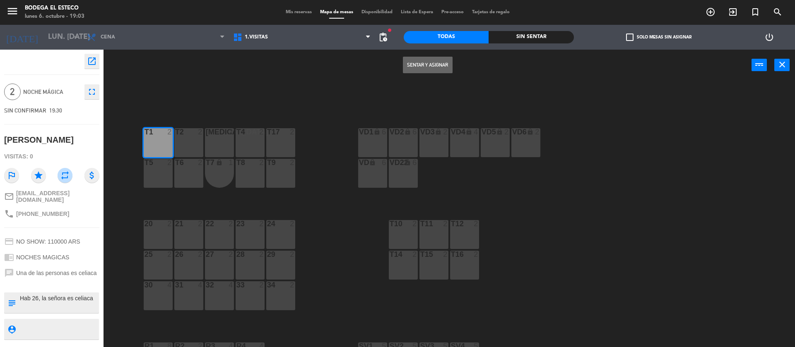
click at [410, 64] on button "Sentar y Asignar" at bounding box center [428, 65] width 50 height 17
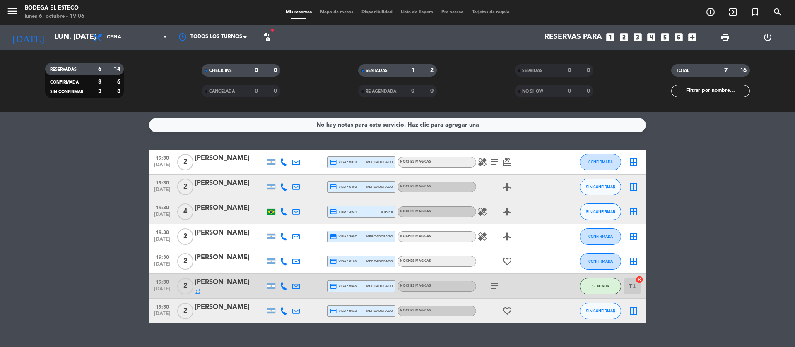
click at [298, 313] on icon at bounding box center [295, 311] width 7 height 7
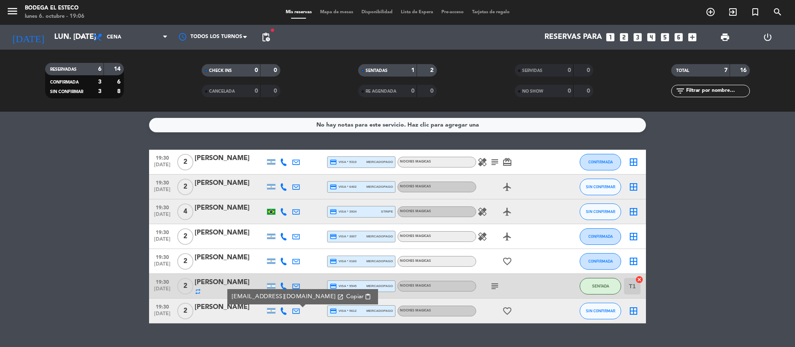
click at [348, 294] on span "Copiar" at bounding box center [354, 297] width 17 height 9
click at [602, 309] on span "SIN CONFIRMAR" at bounding box center [600, 311] width 29 height 5
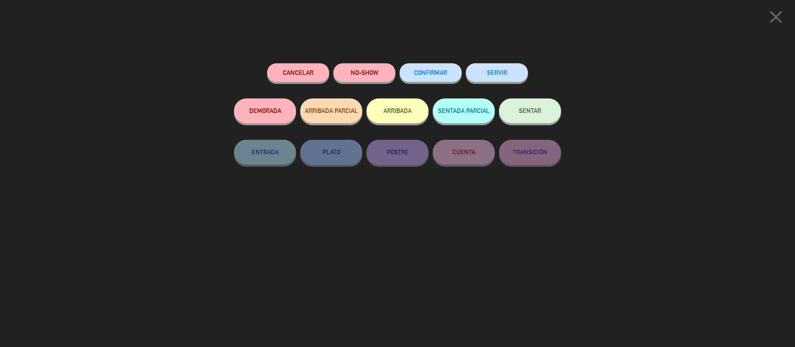
click at [536, 111] on span "SENTAR" at bounding box center [530, 110] width 22 height 7
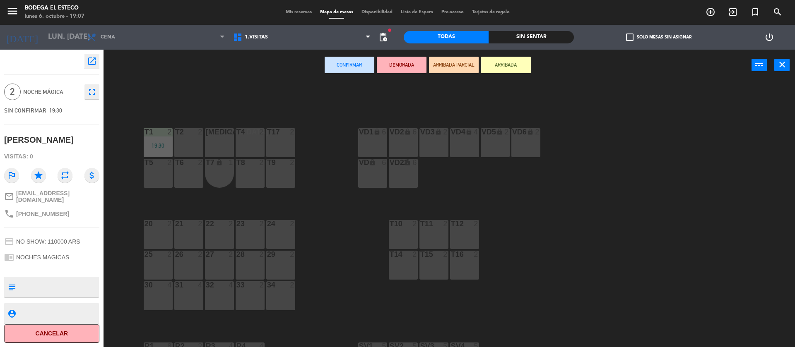
click at [195, 142] on div "T2 2" at bounding box center [188, 142] width 29 height 29
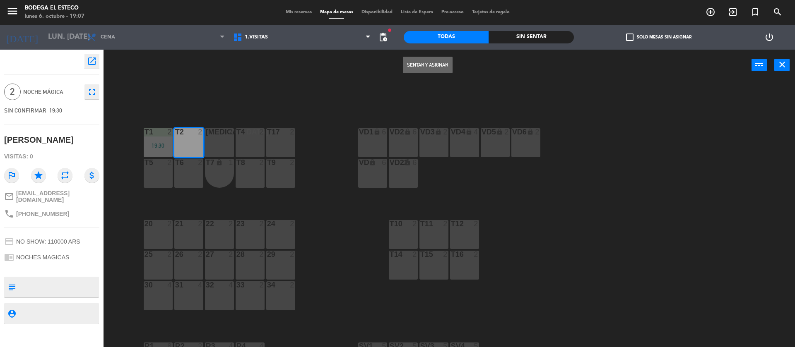
click at [422, 59] on button "Sentar y Asignar" at bounding box center [428, 65] width 50 height 17
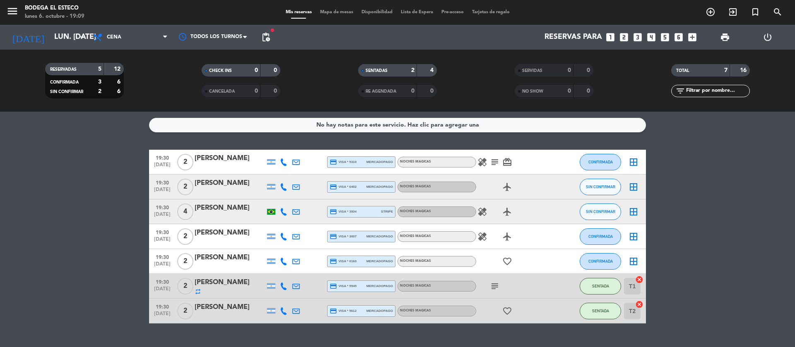
click at [711, 233] on bookings-row "19:30 [DATE] 2 [PERSON_NAME] credit_card visa * 5310 mercadopago NOCHES MAGICAS…" at bounding box center [397, 237] width 795 height 174
click at [493, 163] on icon "subject" at bounding box center [495, 162] width 10 height 10
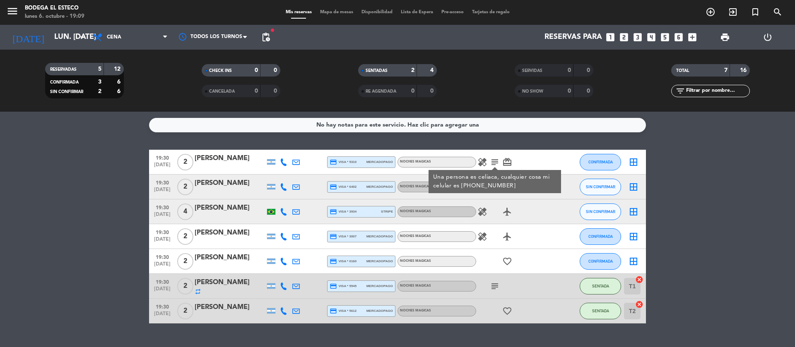
click at [714, 220] on bookings-row "19:30 [DATE] 2 [PERSON_NAME] credit_card visa * 5310 mercadopago NOCHES MAGICAS…" at bounding box center [397, 237] width 795 height 174
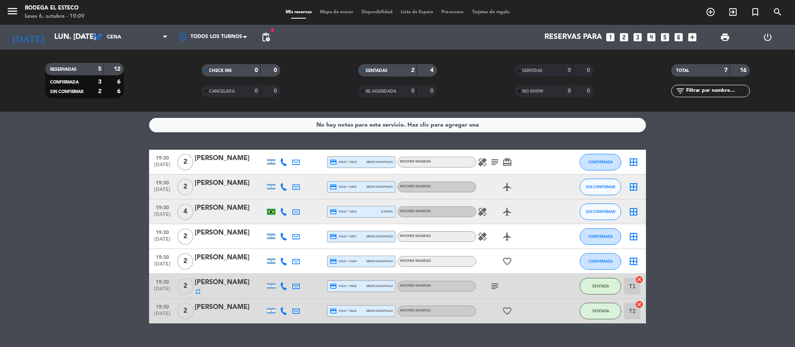
click at [476, 234] on span "healing" at bounding box center [482, 237] width 12 height 10
click at [480, 236] on icon "healing" at bounding box center [482, 237] width 10 height 10
click at [557, 238] on div at bounding box center [561, 236] width 22 height 24
click at [298, 237] on icon at bounding box center [295, 236] width 7 height 7
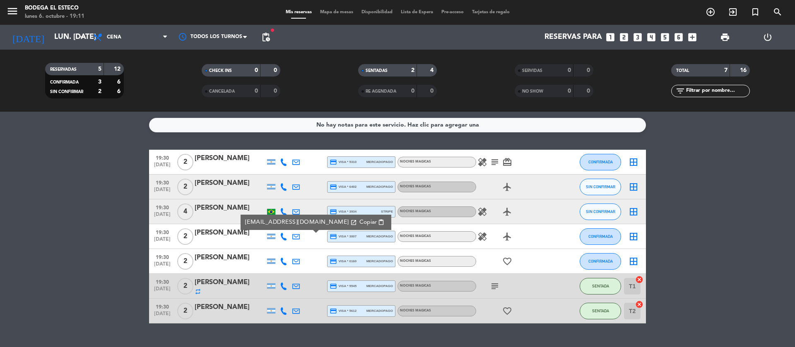
click at [378, 222] on span "content_paste" at bounding box center [381, 222] width 6 height 6
click at [596, 231] on button "CONFIRMADA" at bounding box center [599, 236] width 41 height 17
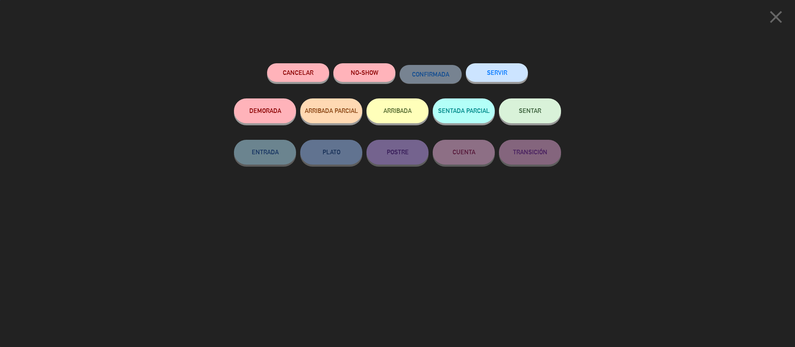
click at [545, 112] on button "SENTAR" at bounding box center [530, 111] width 62 height 25
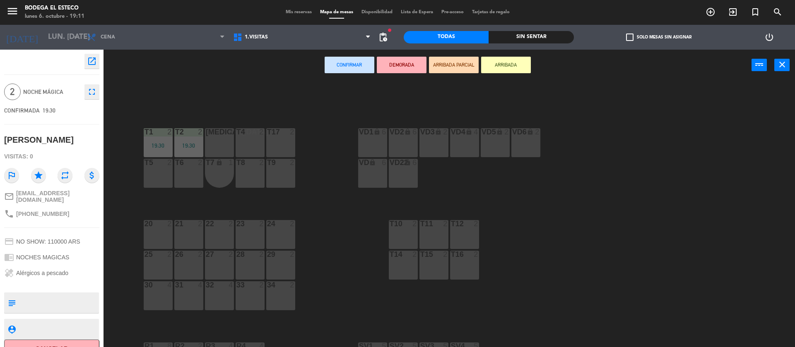
click at [231, 143] on div "[MEDICAL_DATA] 2" at bounding box center [219, 142] width 29 height 29
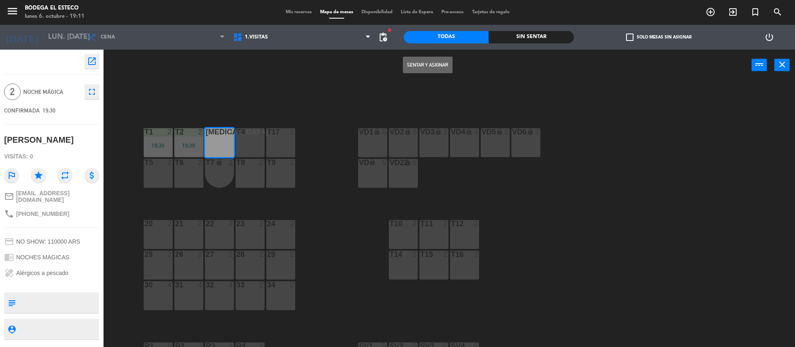
click at [417, 64] on button "Sentar y Asignar" at bounding box center [428, 65] width 50 height 17
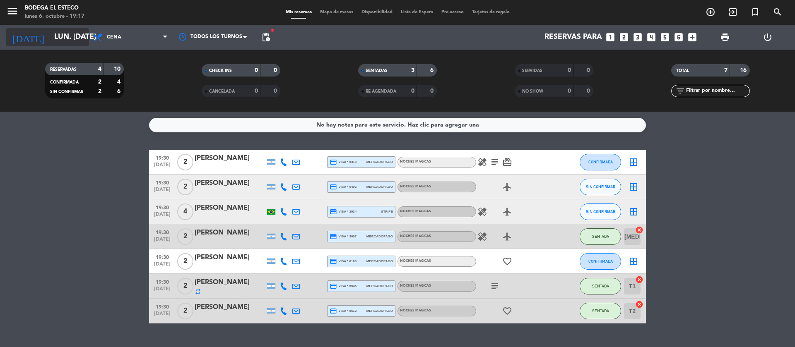
click at [50, 37] on input "lun. [DATE]" at bounding box center [98, 37] width 96 height 17
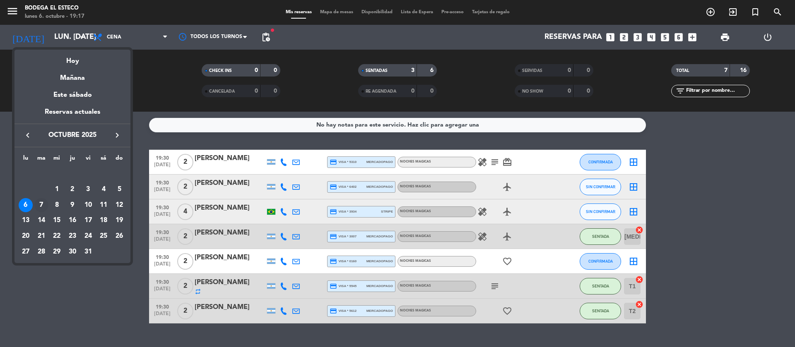
click at [37, 205] on div "7" at bounding box center [41, 205] width 14 height 14
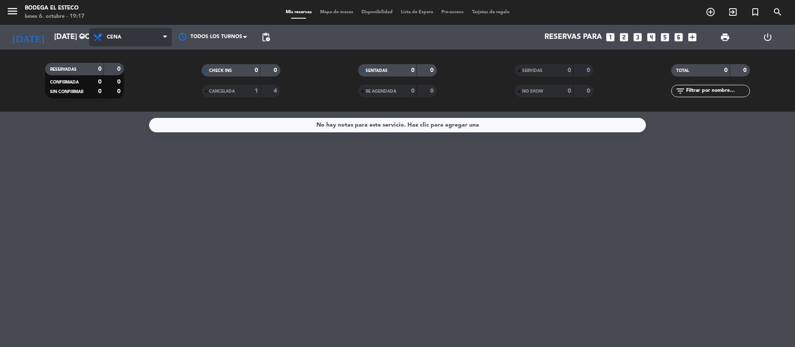
drag, startPoint x: 147, startPoint y: 38, endPoint x: 137, endPoint y: 80, distance: 43.5
click at [147, 37] on span "Cena" at bounding box center [130, 37] width 83 height 18
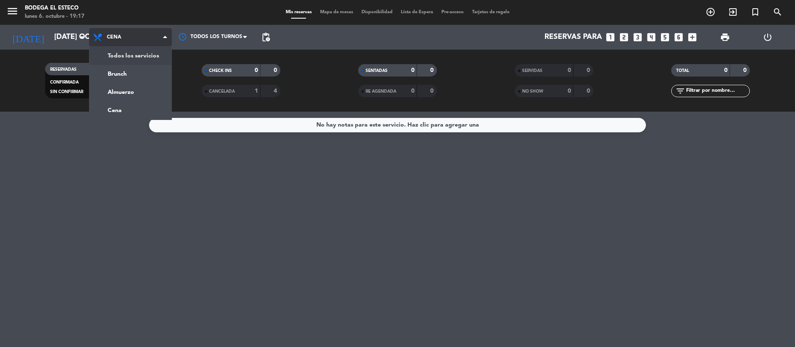
click at [149, 55] on div "menu Bodega El Esteco lunes 6. octubre - 19:17 Mis reservas Mapa de mesas Dispo…" at bounding box center [397, 56] width 795 height 112
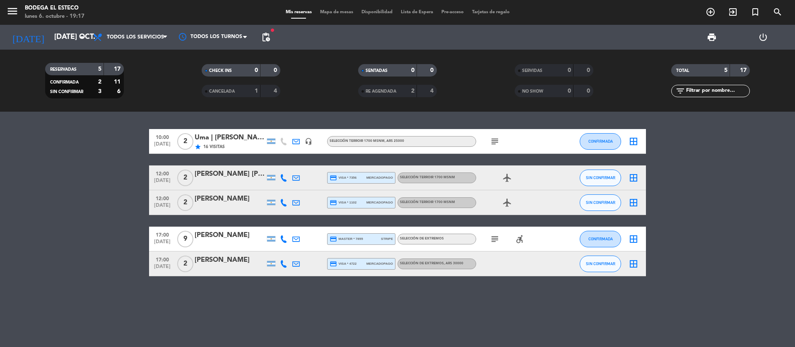
click at [491, 140] on icon "subject" at bounding box center [495, 142] width 10 height 10
drag, startPoint x: 40, startPoint y: 186, endPoint x: 58, endPoint y: 179, distance: 19.1
click at [41, 186] on bookings-row "10:00 [DATE] 2 Uma | [PERSON_NAME] star 16 Visitas headset_mic SELECCIÓN TERROI…" at bounding box center [397, 202] width 795 height 147
click at [77, 37] on input "[DATE] oct." at bounding box center [98, 37] width 96 height 17
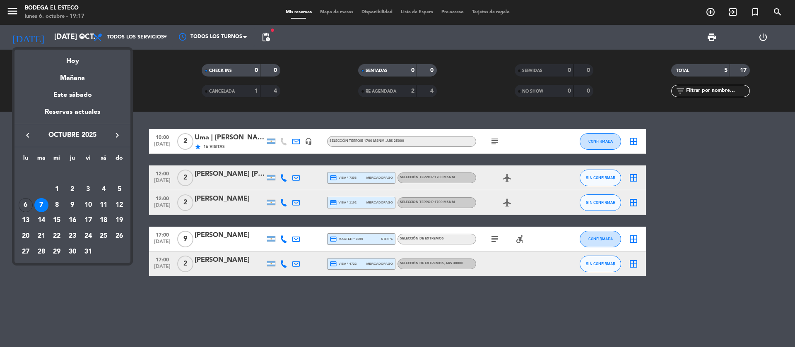
drag, startPoint x: 25, startPoint y: 201, endPoint x: 202, endPoint y: 179, distance: 178.4
click at [25, 202] on div "6" at bounding box center [26, 205] width 14 height 14
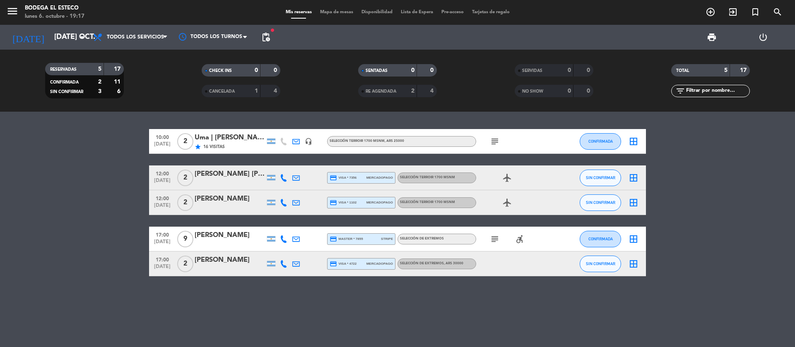
type input "lun. [DATE]"
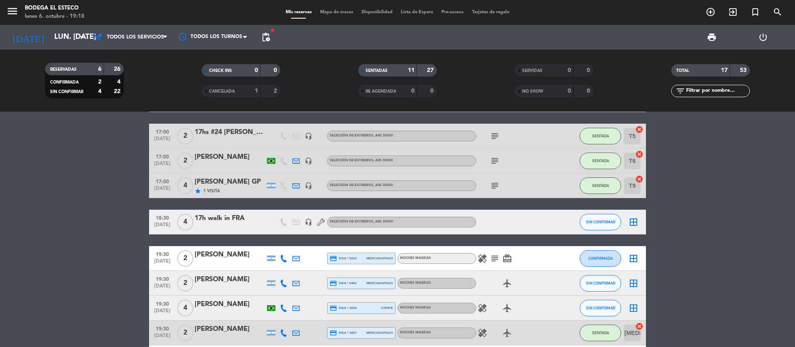
scroll to position [303, 0]
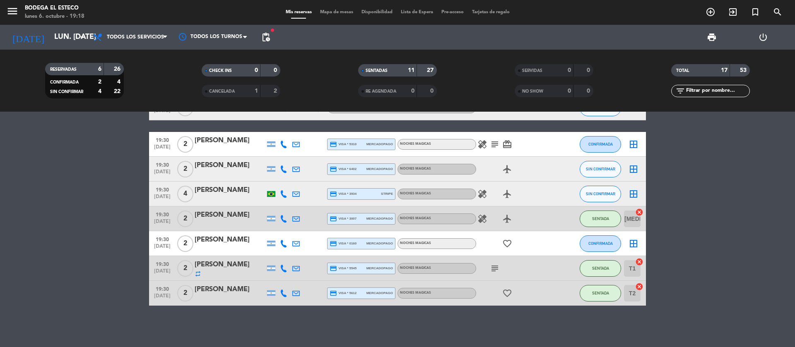
click at [497, 142] on icon "subject" at bounding box center [495, 144] width 10 height 10
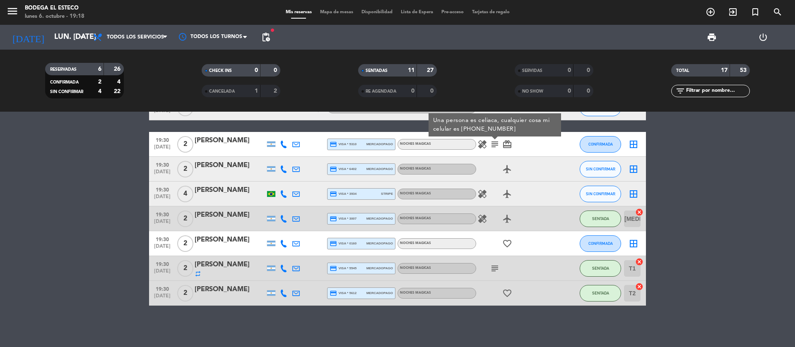
click at [536, 167] on div "airplanemode_active" at bounding box center [513, 169] width 74 height 24
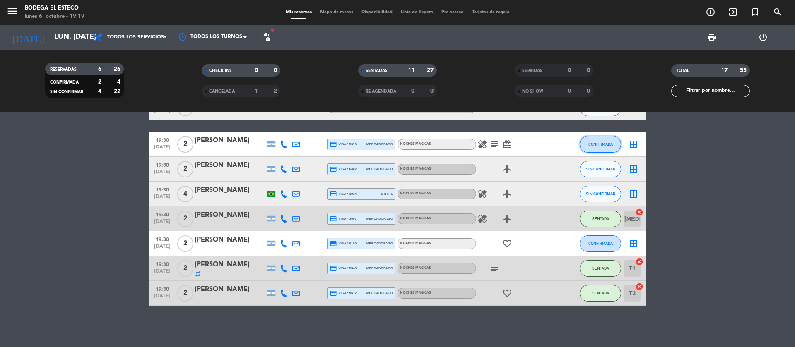
click at [601, 145] on span "CONFIRMADA" at bounding box center [600, 144] width 24 height 5
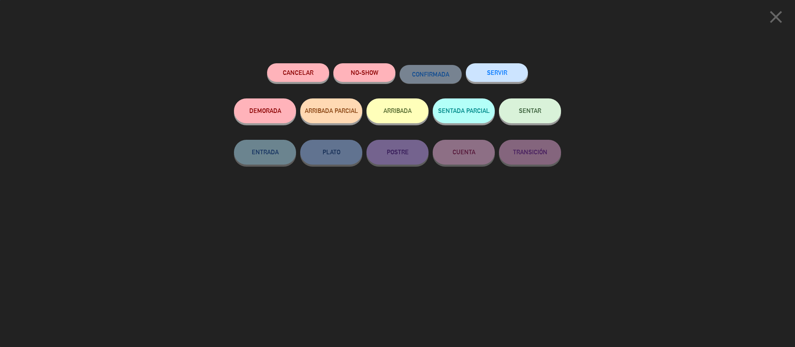
drag, startPoint x: 524, startPoint y: 106, endPoint x: 549, endPoint y: 98, distance: 26.3
click at [526, 106] on button "SENTAR" at bounding box center [530, 111] width 62 height 25
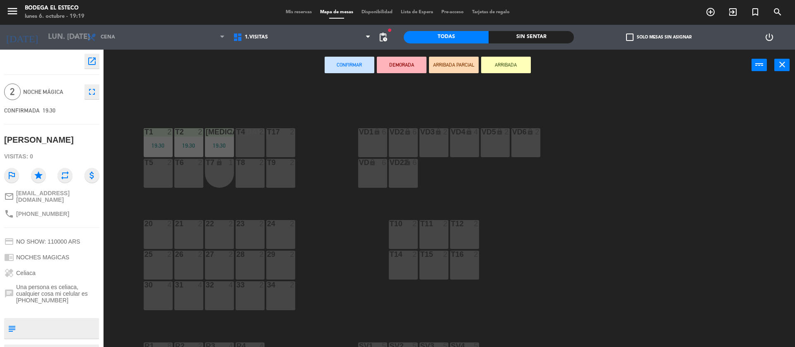
click at [255, 146] on div "T4 2" at bounding box center [249, 142] width 29 height 29
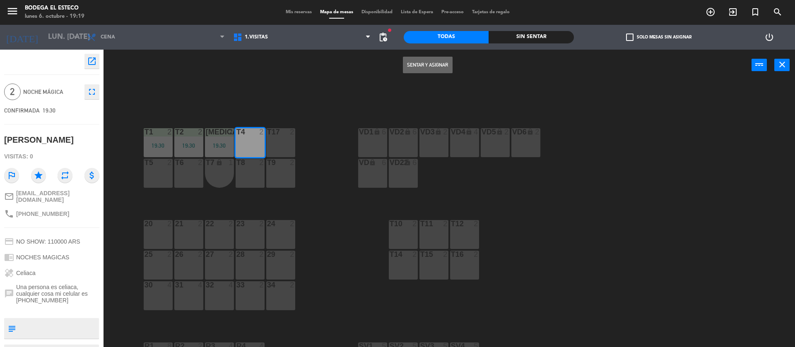
click at [428, 67] on button "Sentar y Asignar" at bounding box center [428, 65] width 50 height 17
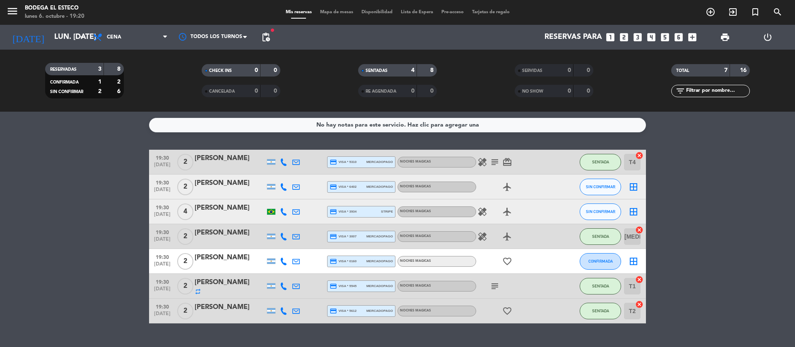
click at [299, 161] on icon at bounding box center [295, 162] width 7 height 7
click at [354, 144] on button "Copiar content_paste" at bounding box center [369, 148] width 30 height 10
click at [737, 215] on bookings-row "19:30 [DATE] 2 [PERSON_NAME] [EMAIL_ADDRESS][DOMAIN_NAME] open_in_new Copiar co…" at bounding box center [397, 237] width 795 height 174
click at [87, 33] on input "lun. [DATE]" at bounding box center [98, 37] width 96 height 17
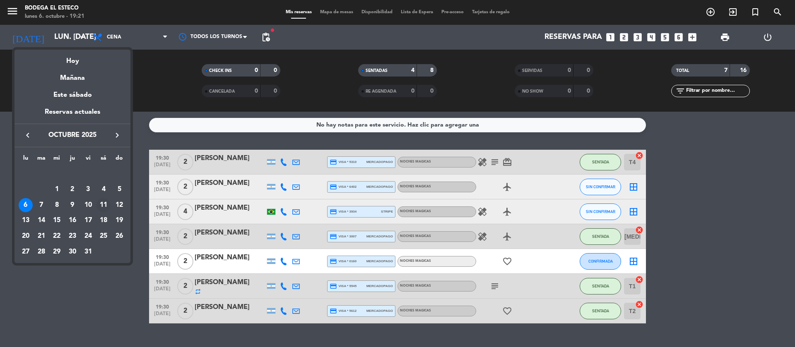
click at [101, 205] on div "11" at bounding box center [103, 205] width 14 height 14
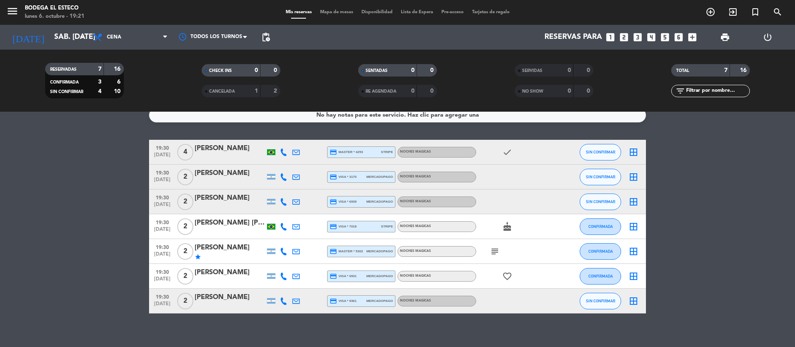
scroll to position [18, 0]
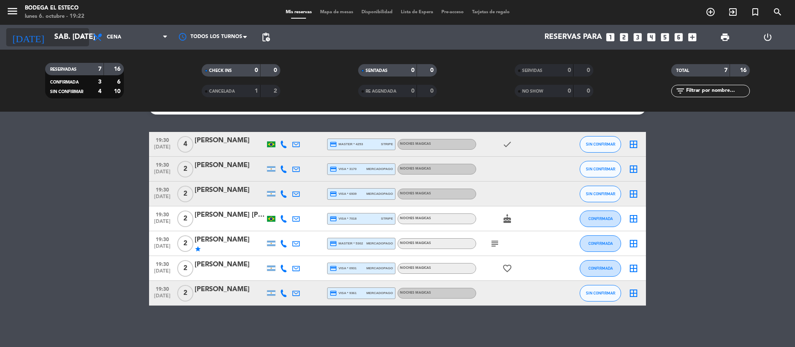
click at [82, 38] on icon "arrow_drop_down" at bounding box center [82, 37] width 10 height 10
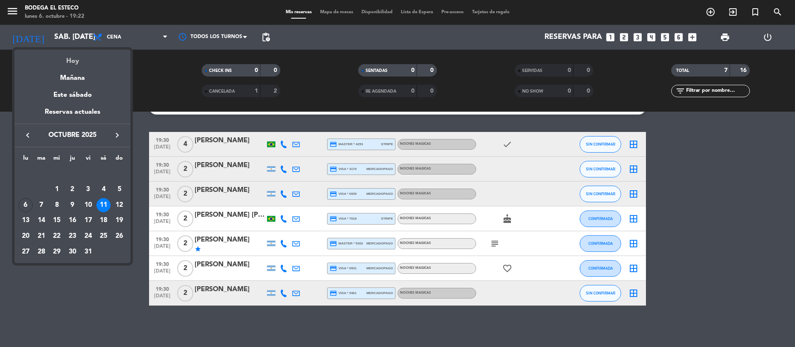
click at [74, 62] on div "Hoy" at bounding box center [72, 58] width 116 height 17
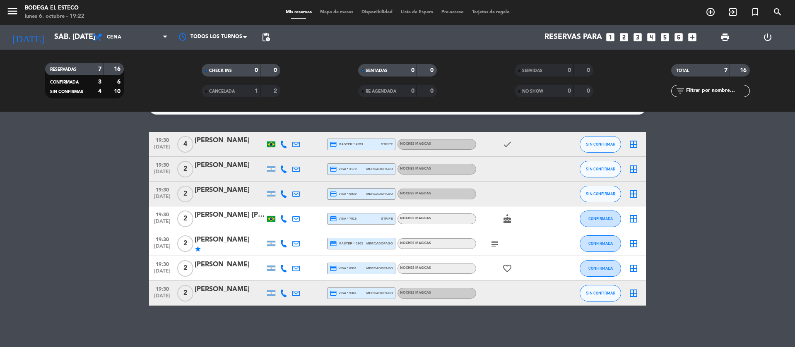
type input "lun. [DATE]"
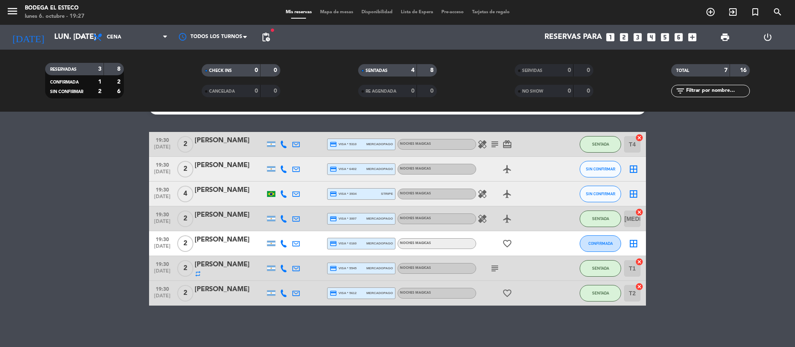
click at [296, 167] on icon at bounding box center [295, 169] width 7 height 7
click at [354, 155] on span "Copiar" at bounding box center [362, 155] width 17 height 9
click at [606, 167] on span "SIN CONFIRMAR" at bounding box center [600, 169] width 29 height 5
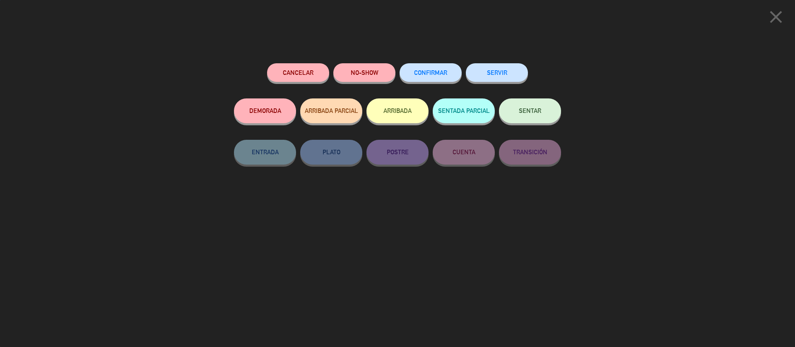
click at [544, 111] on button "SENTAR" at bounding box center [530, 111] width 62 height 25
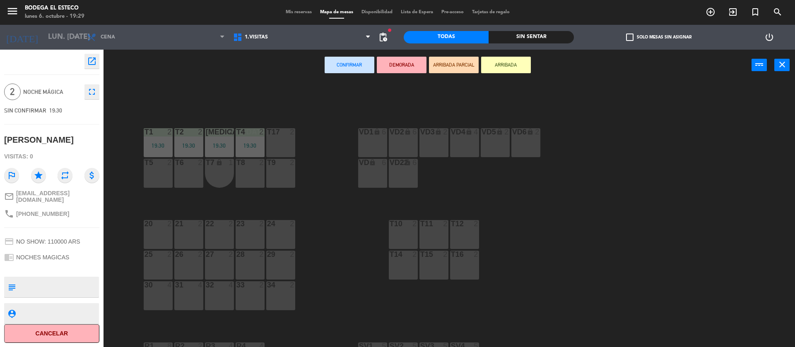
click at [289, 144] on div "T17 2" at bounding box center [280, 142] width 29 height 29
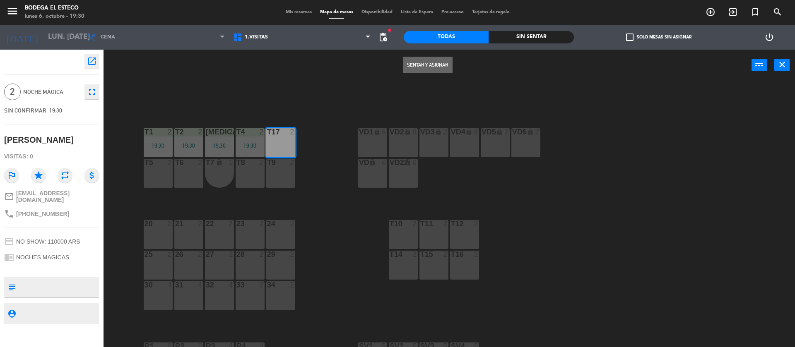
click at [421, 62] on button "Sentar y Asignar" at bounding box center [428, 65] width 50 height 17
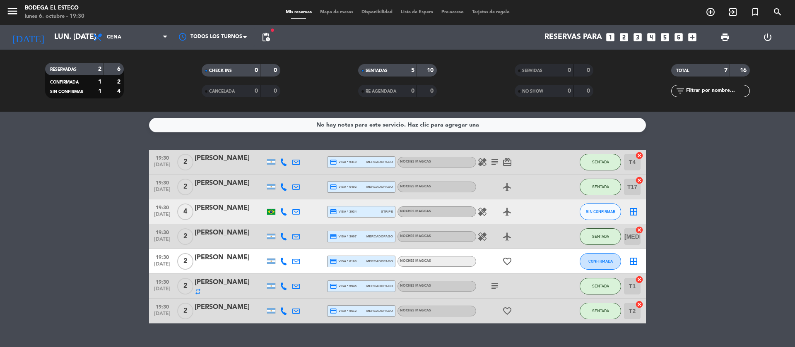
click at [480, 238] on icon "healing" at bounding box center [482, 237] width 10 height 10
click at [481, 210] on icon "healing" at bounding box center [482, 212] width 10 height 10
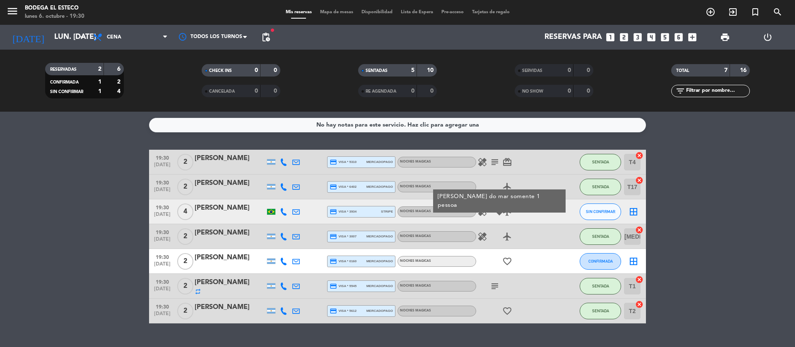
click at [485, 162] on icon "healing" at bounding box center [482, 162] width 10 height 10
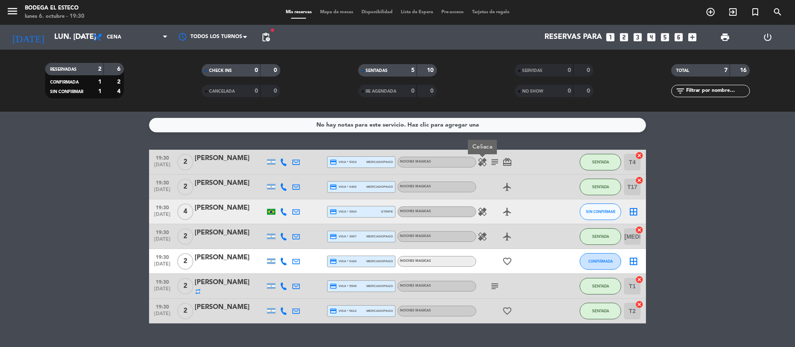
click at [497, 284] on icon "subject" at bounding box center [495, 286] width 10 height 10
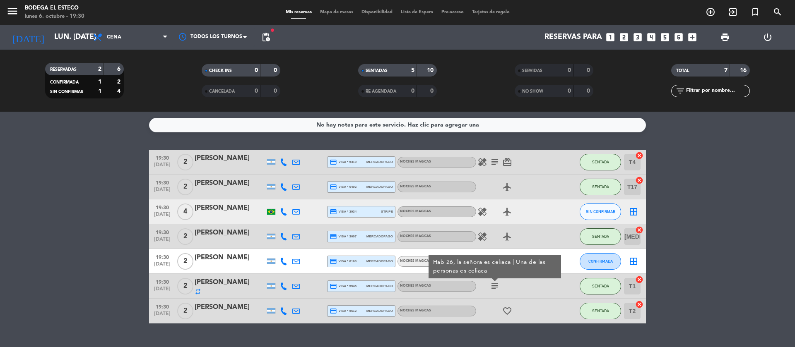
click at [92, 206] on bookings-row "19:30 [DATE] 2 [PERSON_NAME] credit_card visa * 5310 mercadopago NOCHES MAGICAS…" at bounding box center [397, 237] width 795 height 174
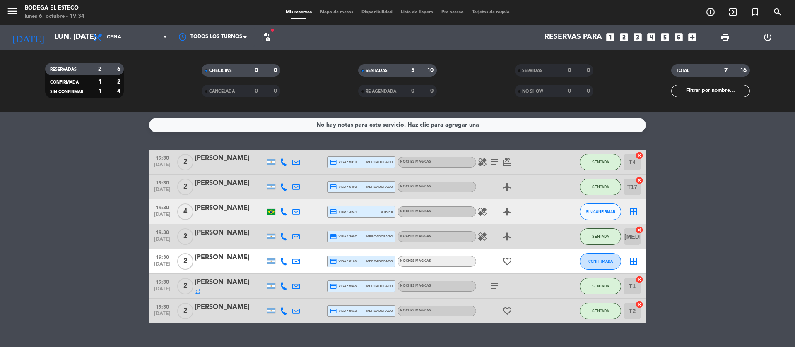
click at [298, 260] on icon at bounding box center [295, 261] width 7 height 7
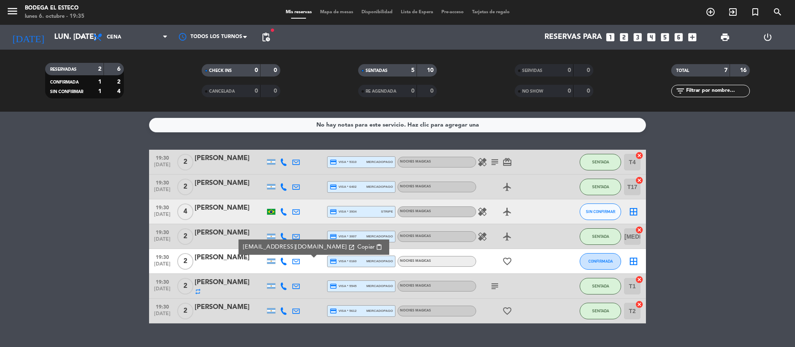
click at [357, 245] on span "Copiar" at bounding box center [365, 247] width 17 height 9
click at [606, 259] on button "CONFIRMADA" at bounding box center [599, 261] width 41 height 17
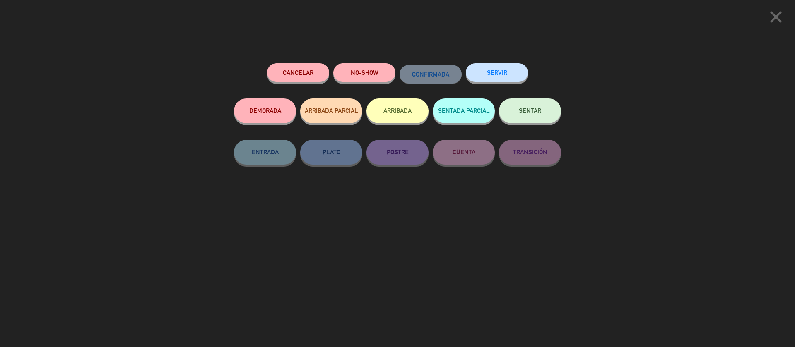
click at [544, 116] on button "SENTAR" at bounding box center [530, 111] width 62 height 25
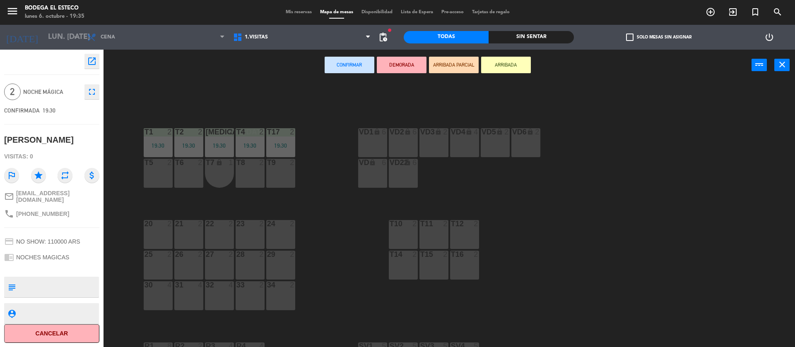
click at [159, 165] on div at bounding box center [158, 162] width 14 height 7
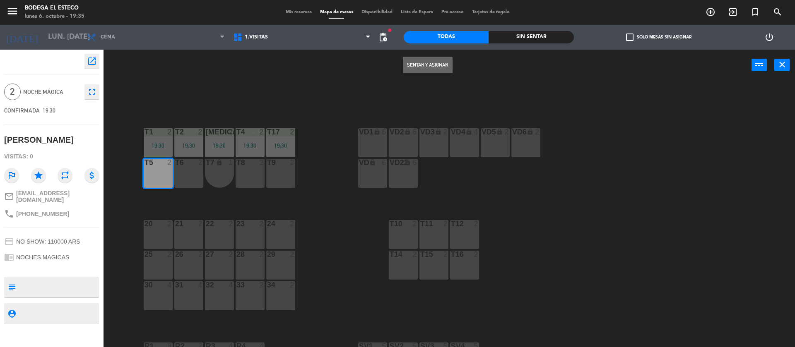
click at [443, 67] on button "Sentar y Asignar" at bounding box center [428, 65] width 50 height 17
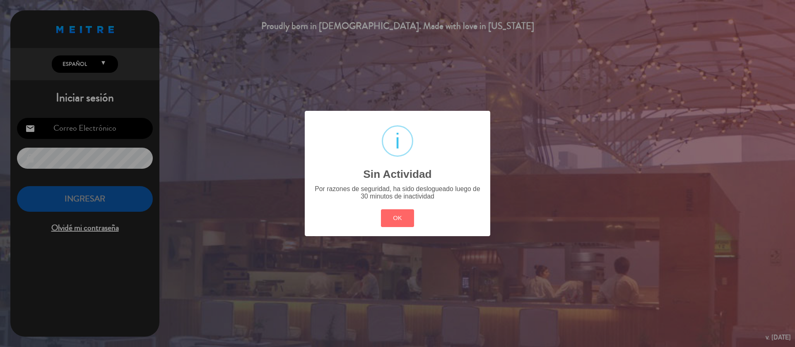
type input "[EMAIL_ADDRESS][DOMAIN_NAME]"
